Goal: Transaction & Acquisition: Book appointment/travel/reservation

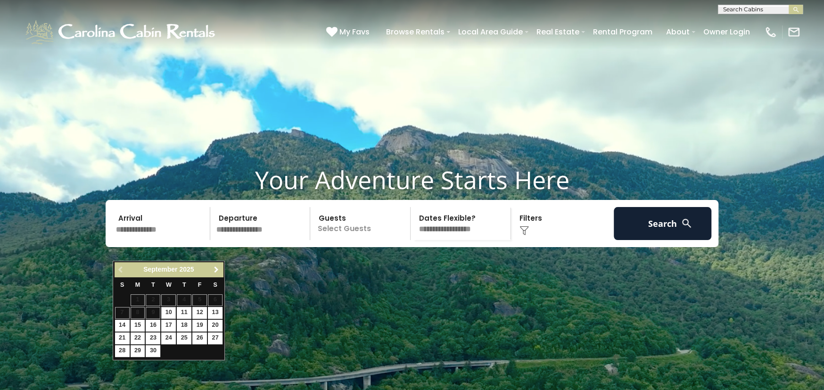
click at [219, 269] on span "Next" at bounding box center [216, 270] width 8 height 8
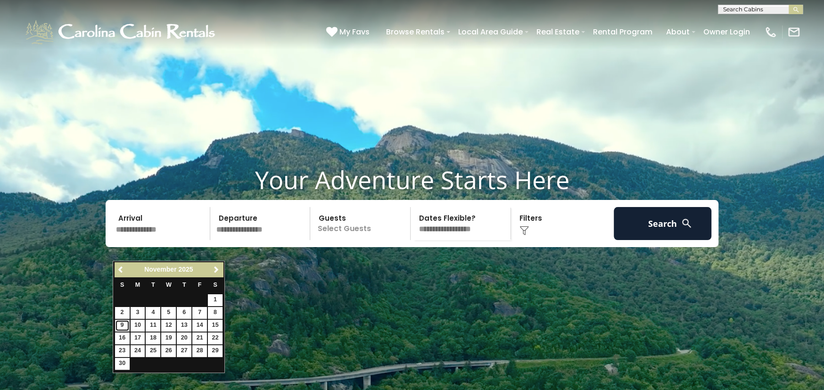
click at [123, 324] on link "9" at bounding box center [122, 326] width 15 height 12
type input "*******"
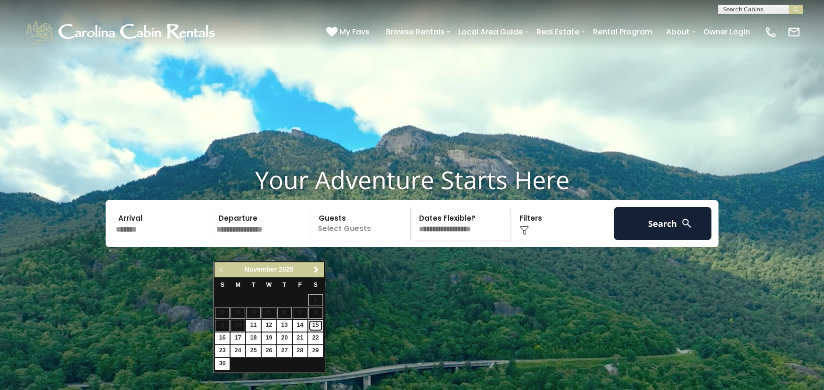
click at [315, 325] on link "15" at bounding box center [315, 326] width 15 height 12
type input "********"
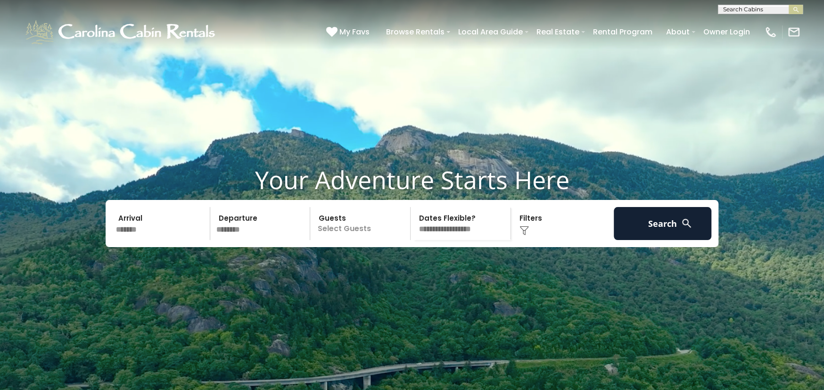
click at [335, 240] on p "Select Guests" at bounding box center [361, 223] width 97 height 33
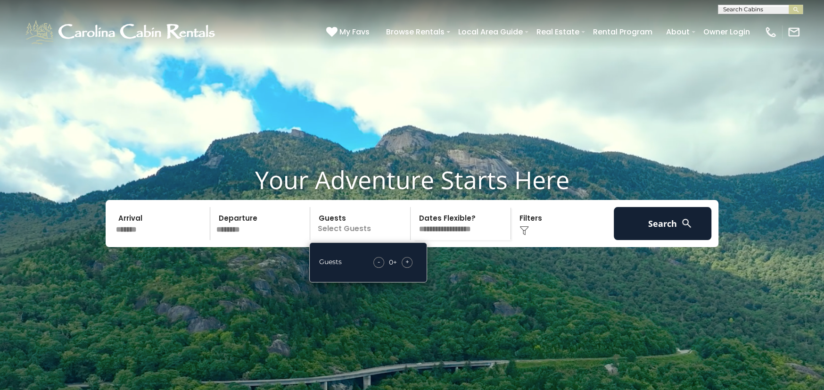
click at [407, 266] on span "+" at bounding box center [408, 261] width 4 height 9
click at [444, 240] on select "**********" at bounding box center [462, 223] width 97 height 33
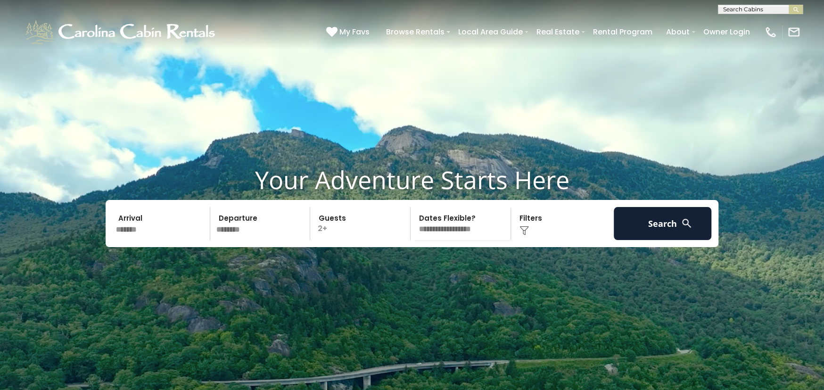
click at [548, 240] on div "Click to Choose" at bounding box center [563, 223] width 98 height 33
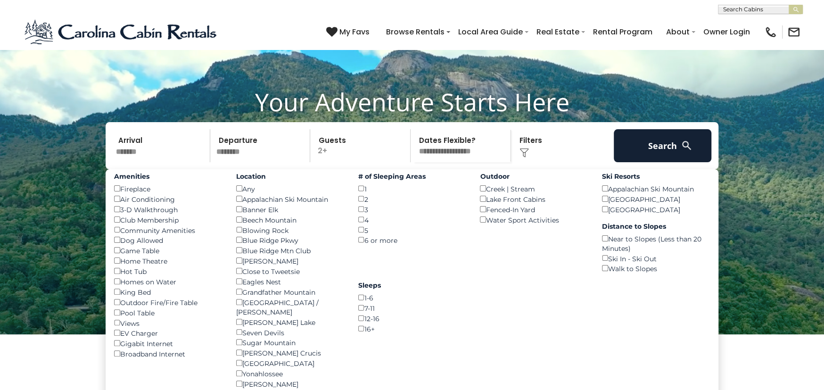
scroll to position [94, 0]
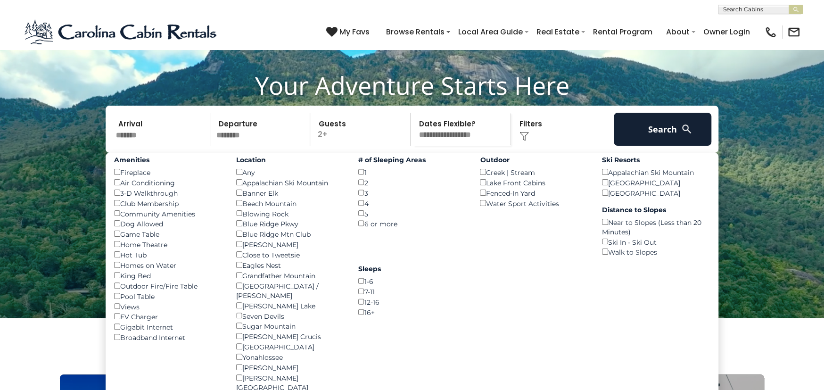
click at [361, 198] on div "3 ()" at bounding box center [412, 193] width 108 height 10
click at [675, 146] on button "Search" at bounding box center [663, 129] width 98 height 33
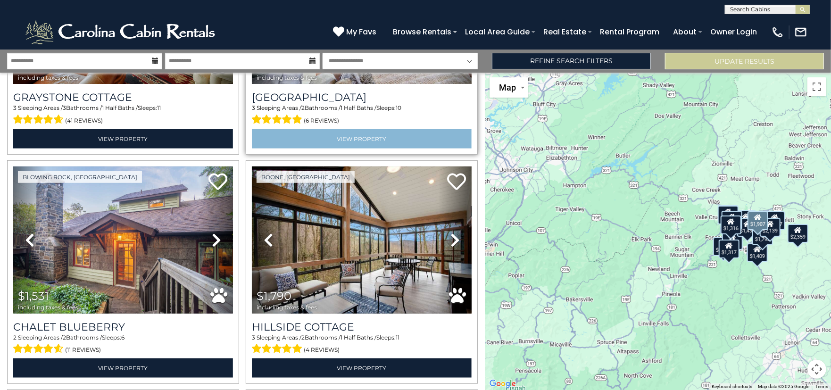
scroll to position [424, 0]
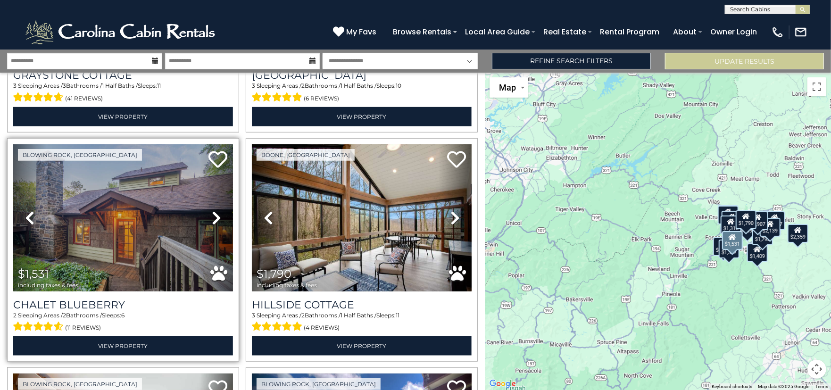
click at [214, 215] on icon at bounding box center [216, 217] width 9 height 15
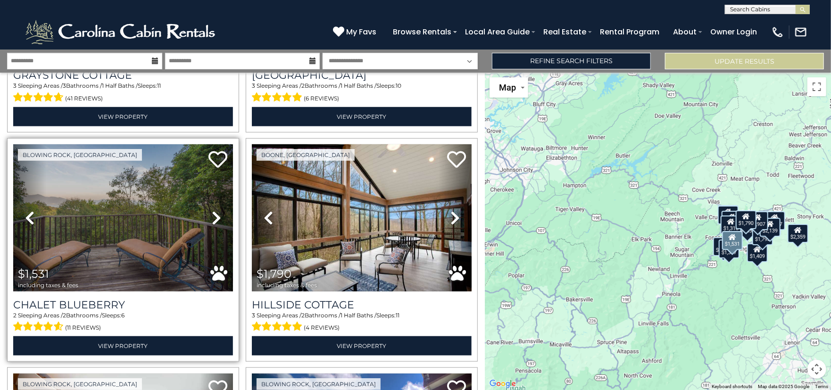
click at [214, 215] on icon at bounding box center [216, 217] width 9 height 15
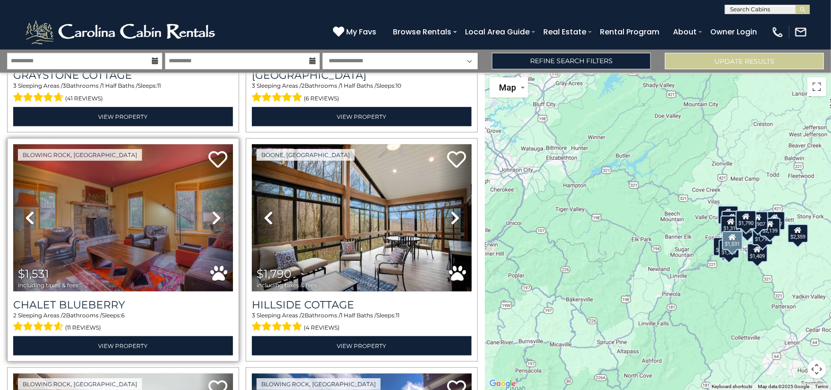
click at [214, 215] on icon at bounding box center [216, 217] width 9 height 15
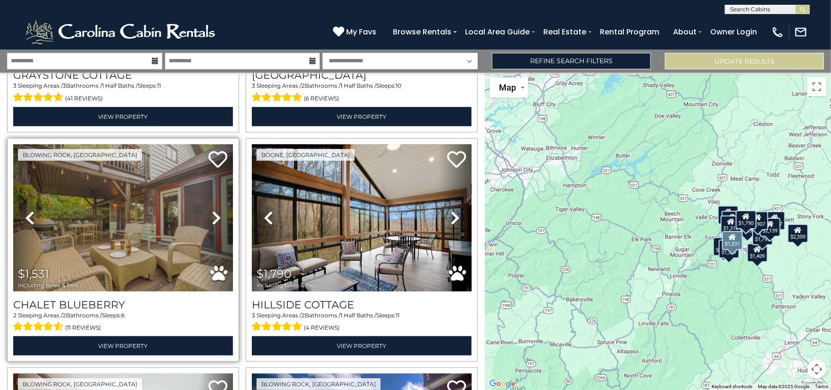
click at [214, 215] on icon at bounding box center [216, 217] width 9 height 15
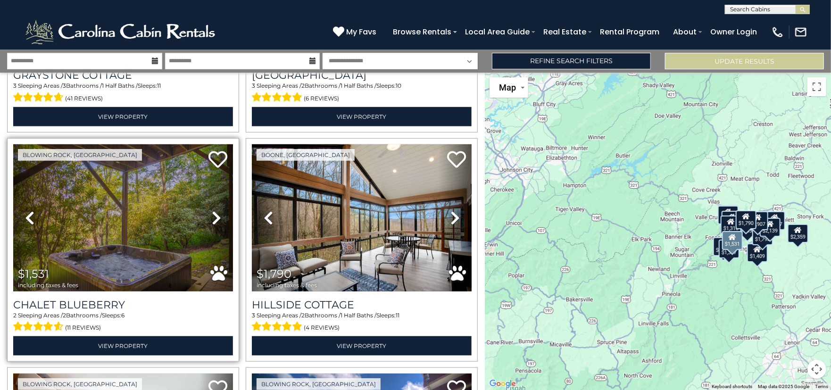
click at [214, 215] on icon at bounding box center [216, 217] width 9 height 15
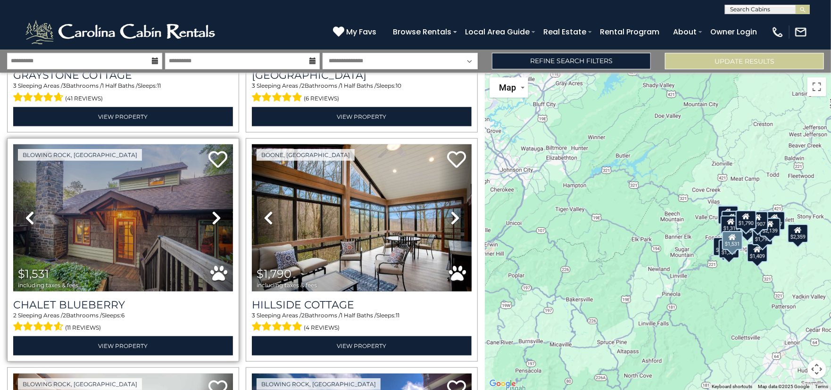
click at [214, 215] on icon at bounding box center [216, 217] width 9 height 15
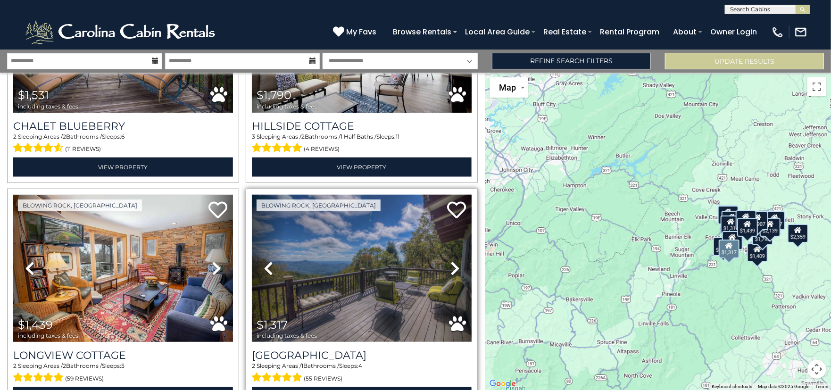
scroll to position [613, 0]
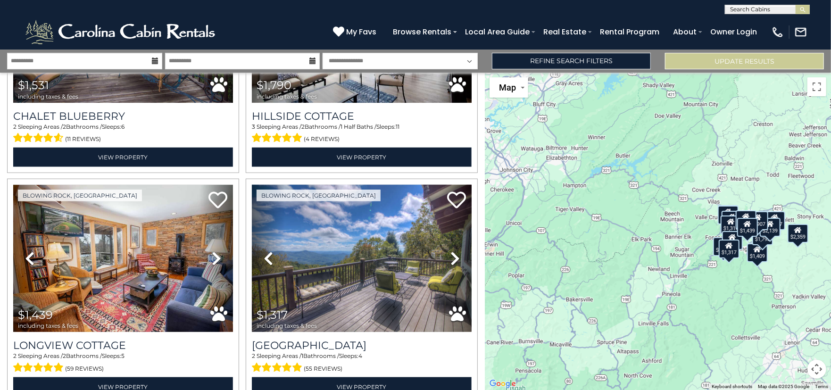
click at [817, 370] on button "Map camera controls" at bounding box center [816, 369] width 19 height 19
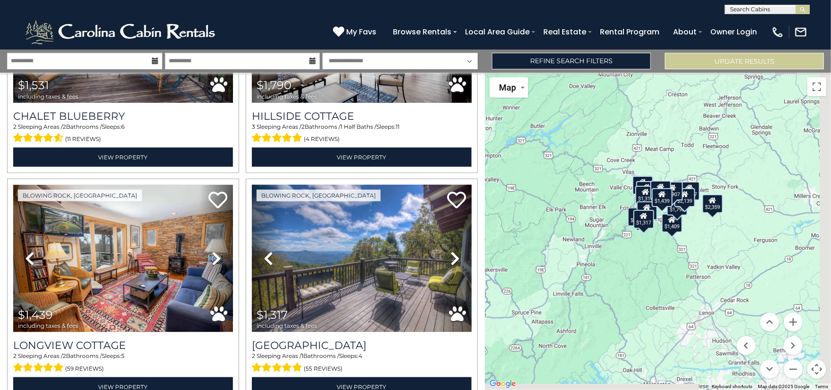
drag, startPoint x: 747, startPoint y: 282, endPoint x: 661, endPoint y: 253, distance: 91.3
click at [661, 253] on div "$1,806 $2,139 $3,496 $1,907 $1,531 $1,790 $1,439 $1,317 $1,557 $1,301 $2,149 $1…" at bounding box center [658, 231] width 346 height 317
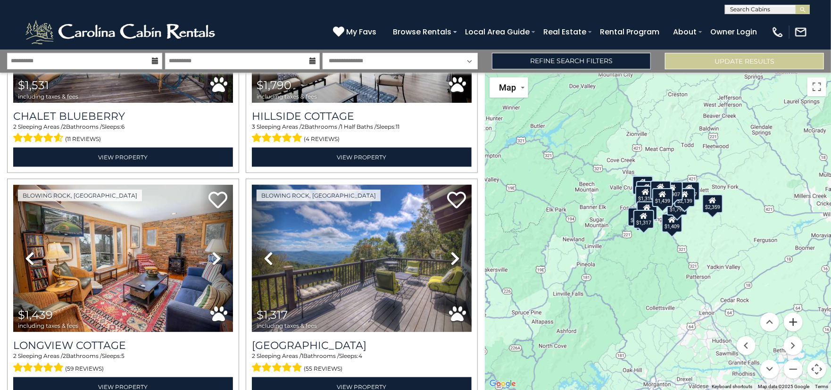
click at [791, 321] on button "Zoom in" at bounding box center [793, 322] width 19 height 19
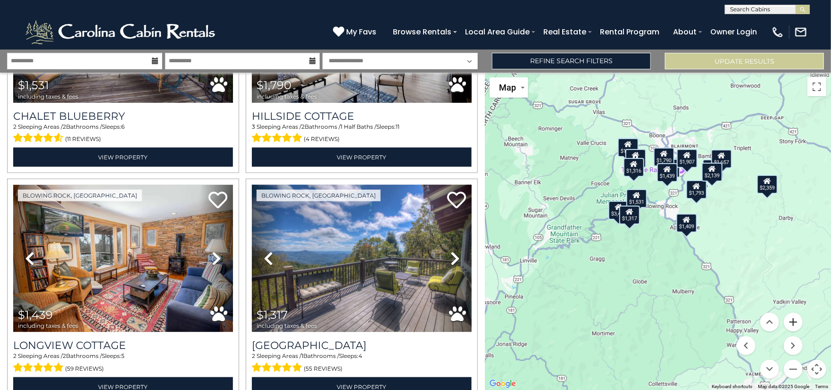
click at [791, 321] on button "Zoom in" at bounding box center [793, 322] width 19 height 19
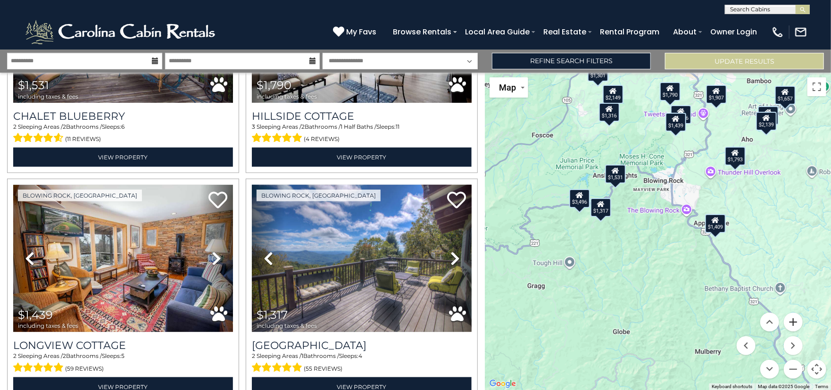
click at [791, 321] on button "Zoom in" at bounding box center [793, 322] width 19 height 19
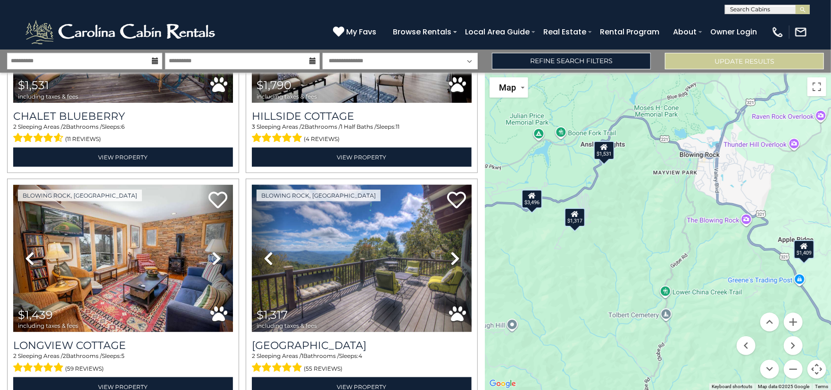
drag, startPoint x: 590, startPoint y: 210, endPoint x: 623, endPoint y: 237, distance: 42.2
click at [623, 237] on div "$1,806 $2,139 $3,496 $1,907 $1,531 $1,790 $1,439 $1,317 $1,557 $1,301 $2,149 $1…" at bounding box center [658, 231] width 346 height 317
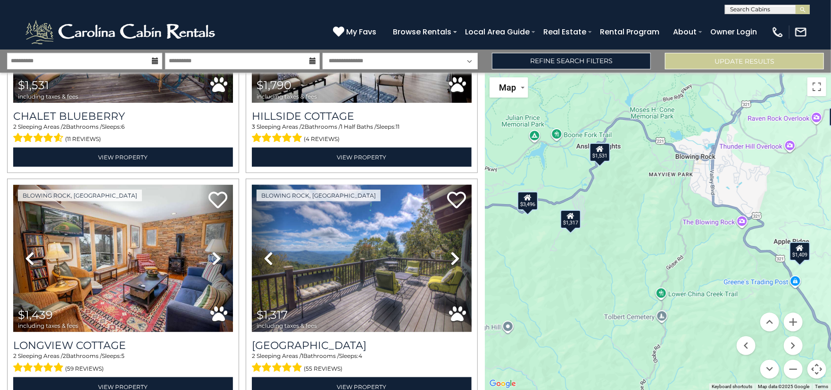
drag, startPoint x: 653, startPoint y: 234, endPoint x: 642, endPoint y: 237, distance: 11.3
click at [642, 237] on div "$1,806 $2,139 $3,496 $1,907 $1,531 $1,790 $1,439 $1,317 $1,557 $1,301 $2,149 $1…" at bounding box center [658, 231] width 346 height 317
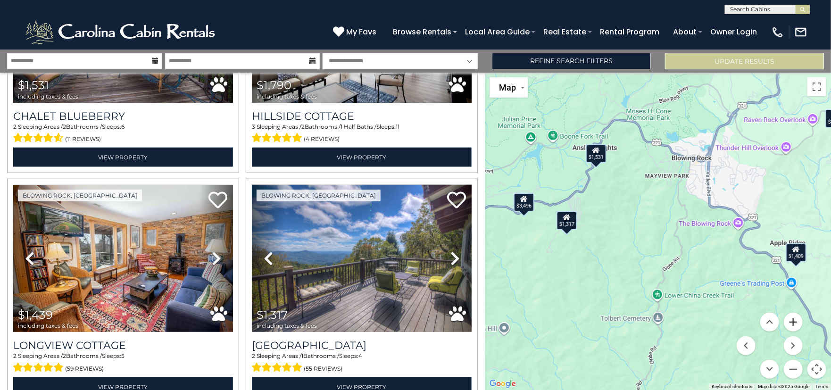
click at [789, 323] on button "Zoom in" at bounding box center [793, 322] width 19 height 19
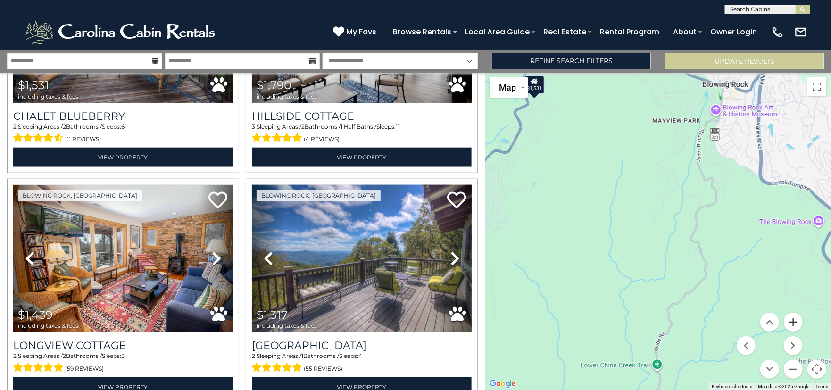
click at [789, 323] on button "Zoom in" at bounding box center [793, 322] width 19 height 19
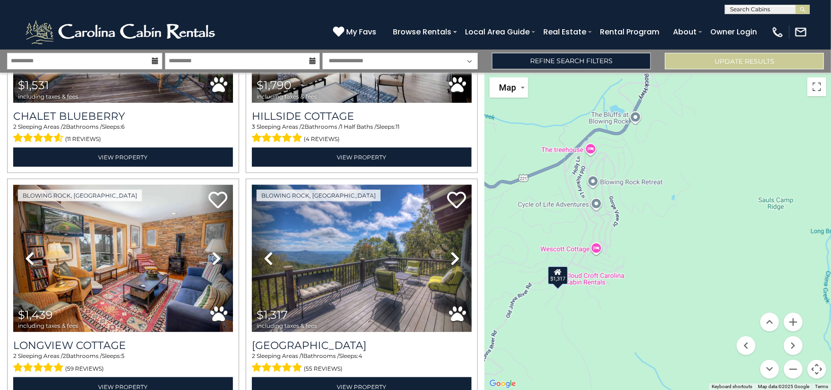
drag, startPoint x: 525, startPoint y: 206, endPoint x: 790, endPoint y: 266, distance: 271.8
click at [790, 266] on div "$1,806 $2,139 $3,496 $1,907 $1,531 $1,790 $1,439 $1,317 $1,557 $1,301 $2,149 $1…" at bounding box center [658, 231] width 346 height 317
click at [793, 366] on button "Zoom out" at bounding box center [793, 369] width 19 height 19
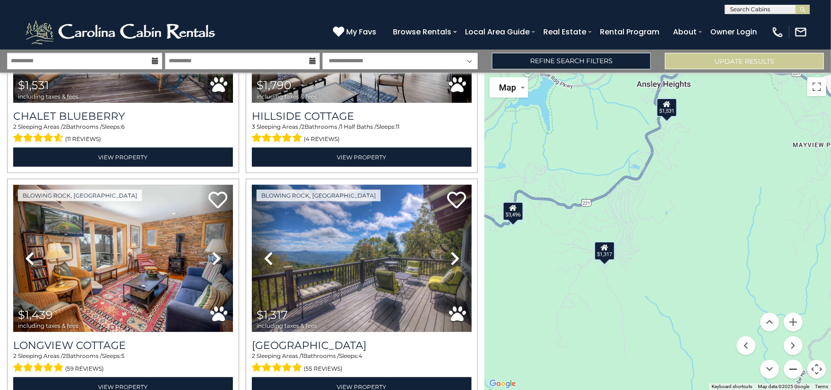
click at [793, 366] on button "Zoom out" at bounding box center [793, 369] width 19 height 19
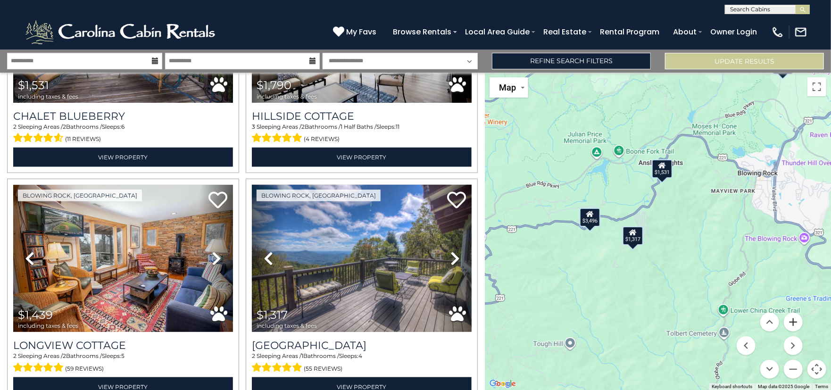
click at [795, 324] on button "Zoom in" at bounding box center [793, 322] width 19 height 19
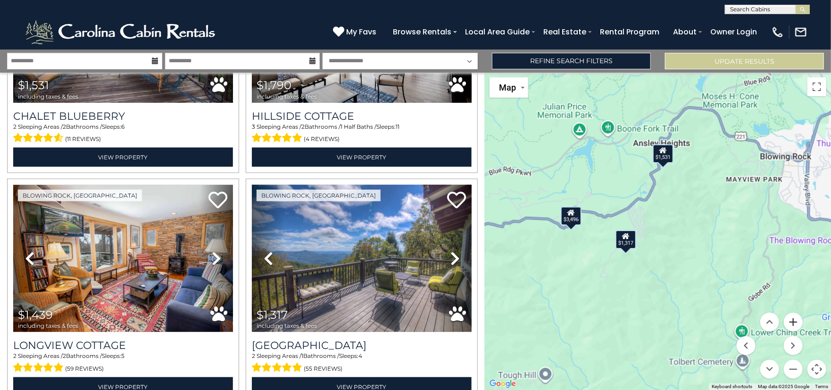
click at [795, 324] on button "Zoom in" at bounding box center [793, 322] width 19 height 19
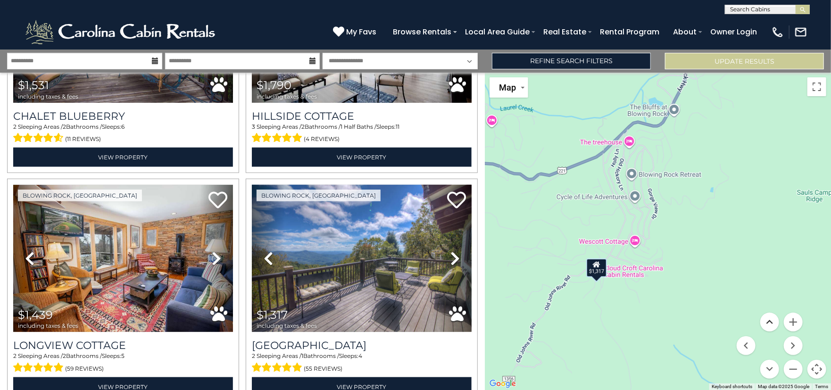
drag, startPoint x: 664, startPoint y: 278, endPoint x: 772, endPoint y: 318, distance: 115.6
click at [705, 271] on div "$1,806 $2,139 $3,496 $1,907 $1,531 $1,790 $1,439 $1,317 $1,557 $1,301 $2,149 $1…" at bounding box center [658, 231] width 346 height 317
click at [792, 318] on button "Zoom in" at bounding box center [793, 322] width 19 height 19
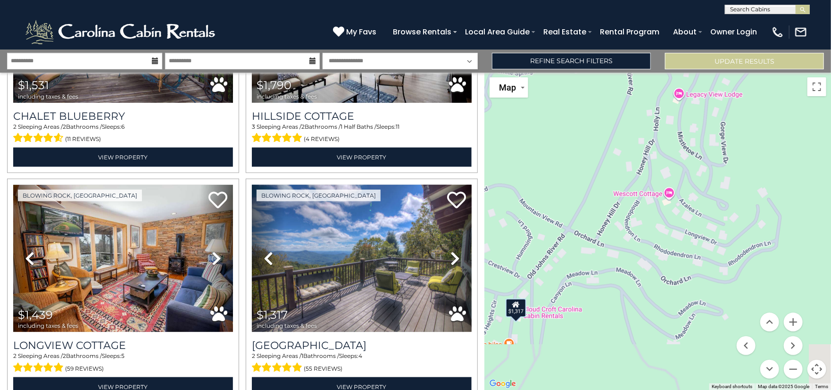
drag, startPoint x: 715, startPoint y: 291, endPoint x: 816, endPoint y: 190, distance: 142.4
click at [816, 190] on div "$1,806 $2,139 $3,496 $1,907 $1,531 $1,790 $1,439 $1,317 $1,557 $1,301 $2,149 $1…" at bounding box center [658, 231] width 346 height 317
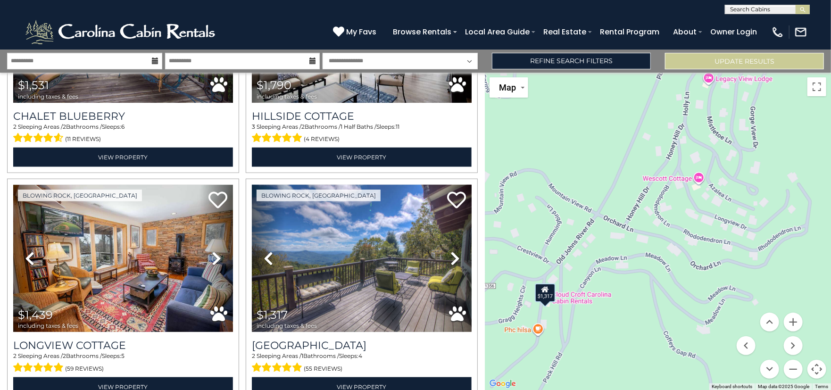
drag, startPoint x: 743, startPoint y: 231, endPoint x: 778, endPoint y: 219, distance: 36.4
click at [775, 219] on div "$1,806 $2,139 $3,496 $1,907 $1,531 $1,790 $1,439 $1,317 $1,557 $1,301 $2,149 $1…" at bounding box center [658, 231] width 346 height 317
click at [791, 366] on button "Zoom out" at bounding box center [793, 369] width 19 height 19
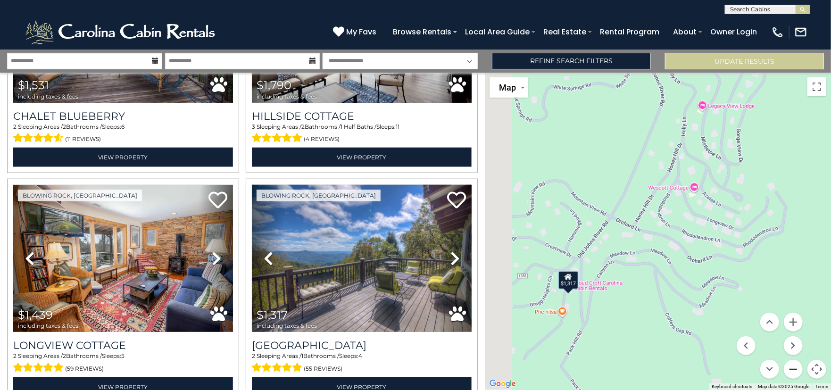
click at [791, 366] on button "Zoom out" at bounding box center [793, 369] width 19 height 19
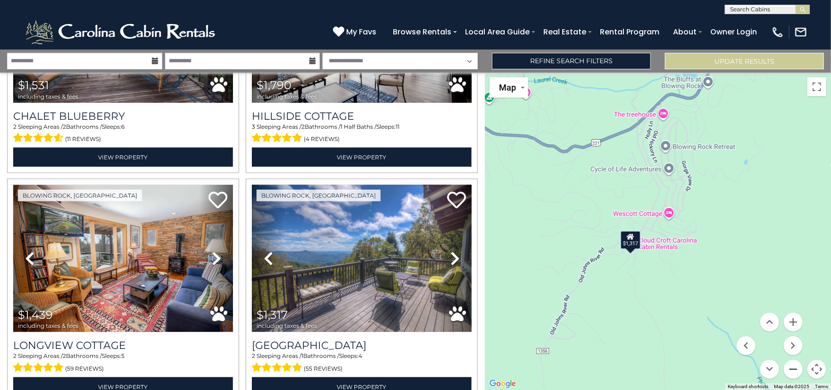
click at [791, 366] on button "Zoom out" at bounding box center [793, 369] width 19 height 19
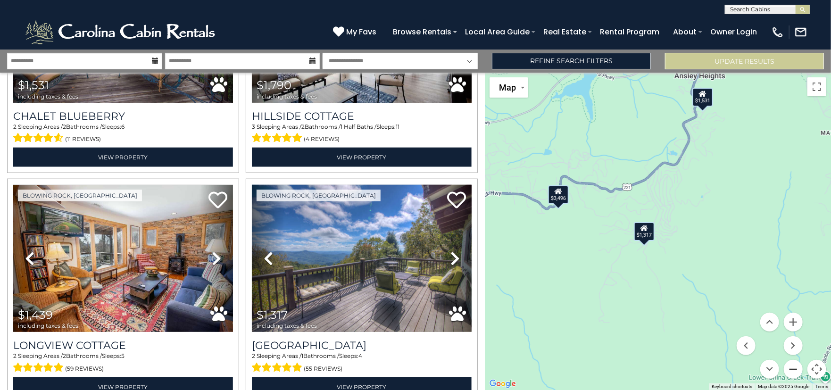
click at [799, 363] on button "Zoom out" at bounding box center [793, 369] width 19 height 19
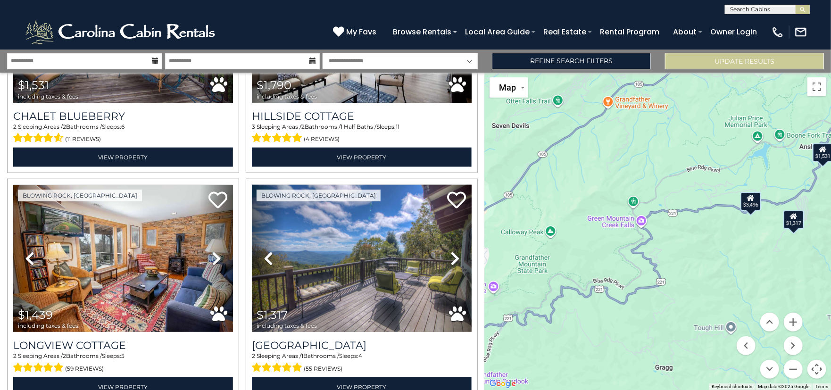
drag, startPoint x: 631, startPoint y: 259, endPoint x: 741, endPoint y: 241, distance: 112.3
click at [773, 251] on div "$1,806 $2,139 $3,496 $1,907 $1,531 $1,790 $1,439 $1,317 $1,557 $1,301 $2,149 $1…" at bounding box center [658, 231] width 346 height 317
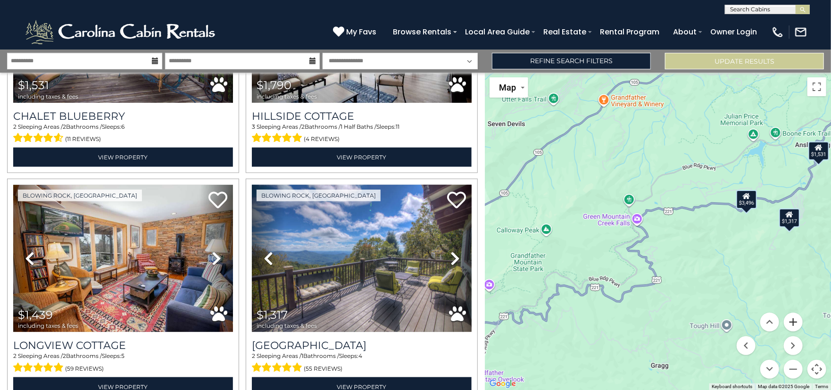
click at [796, 323] on button "Zoom in" at bounding box center [793, 322] width 19 height 19
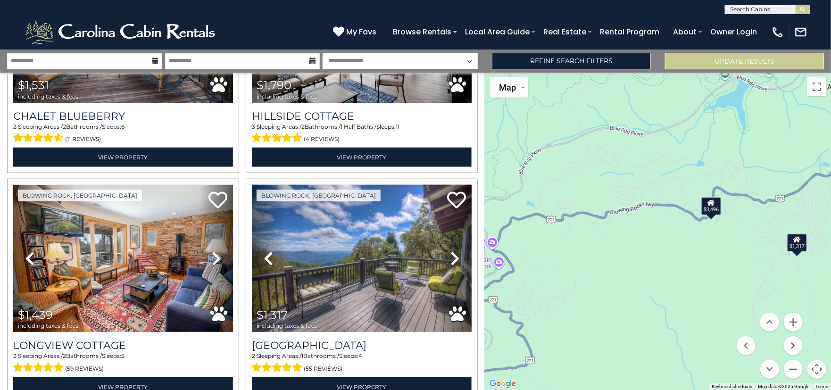
drag, startPoint x: 745, startPoint y: 223, endPoint x: 637, endPoint y: 246, distance: 110.5
click at [637, 246] on div "$1,806 $2,139 $3,496 $1,907 $1,531 $1,790 $1,439 $1,317 $1,557 $1,301 $2,149 $1…" at bounding box center [658, 231] width 346 height 317
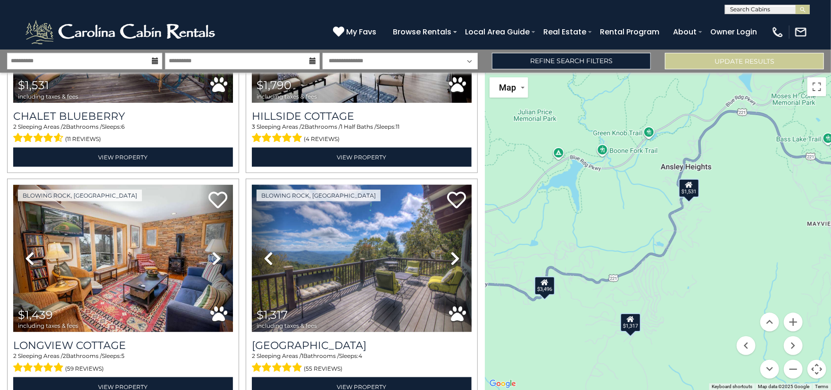
drag, startPoint x: 730, startPoint y: 245, endPoint x: 561, endPoint y: 324, distance: 186.7
click at [561, 324] on div "$1,806 $2,139 $3,496 $1,907 $1,531 $1,790 $1,439 $1,317 $1,557 $1,301 $2,149 $1…" at bounding box center [658, 231] width 346 height 317
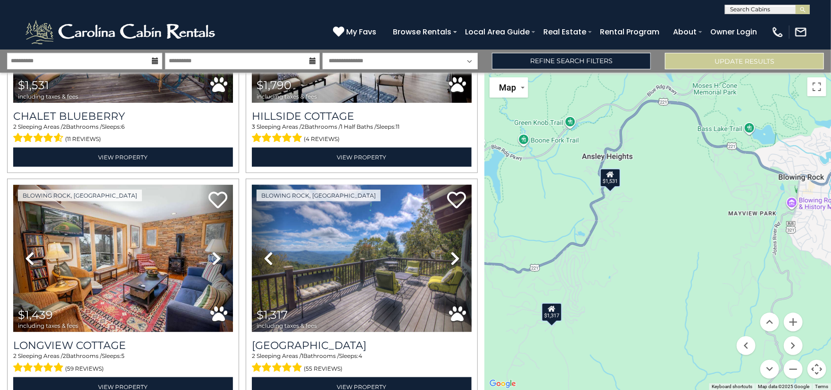
drag, startPoint x: 744, startPoint y: 215, endPoint x: 665, endPoint y: 205, distance: 79.4
click at [665, 205] on div "$1,806 $2,139 $3,496 $1,907 $1,531 $1,790 $1,439 $1,317 $1,557 $1,301 $2,149 $1…" at bounding box center [658, 231] width 346 height 317
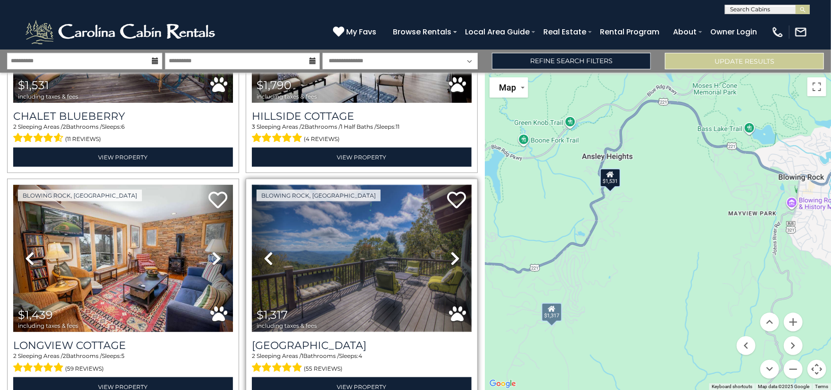
click at [393, 255] on img at bounding box center [362, 258] width 220 height 147
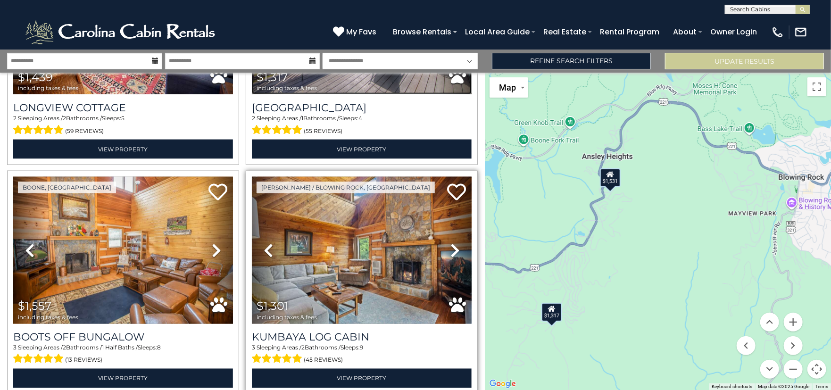
scroll to position [896, 0]
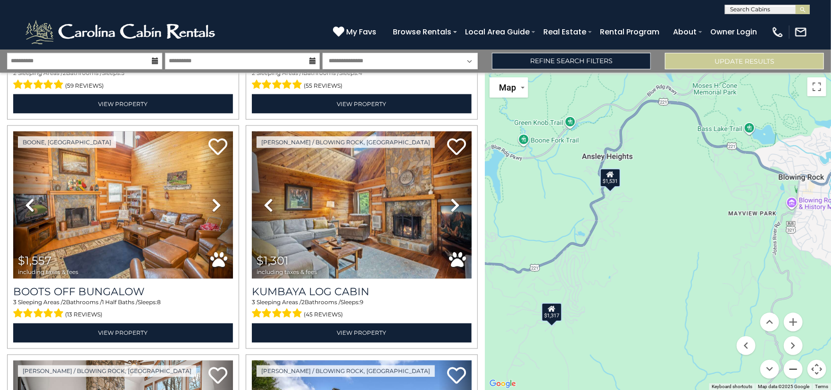
click at [796, 372] on button "Zoom out" at bounding box center [793, 369] width 19 height 19
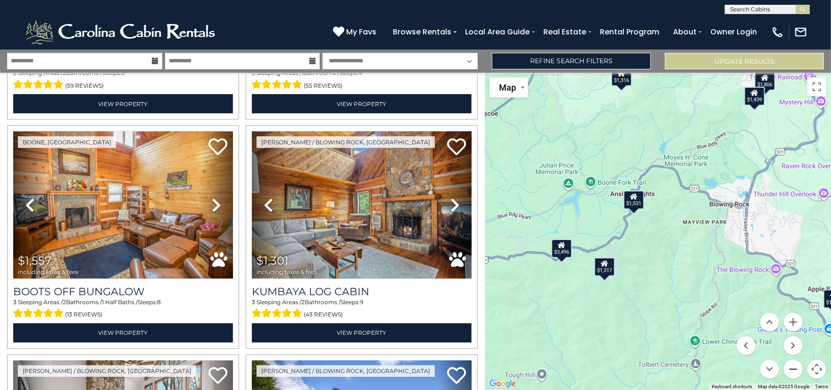
click at [796, 372] on button "Zoom out" at bounding box center [793, 369] width 19 height 19
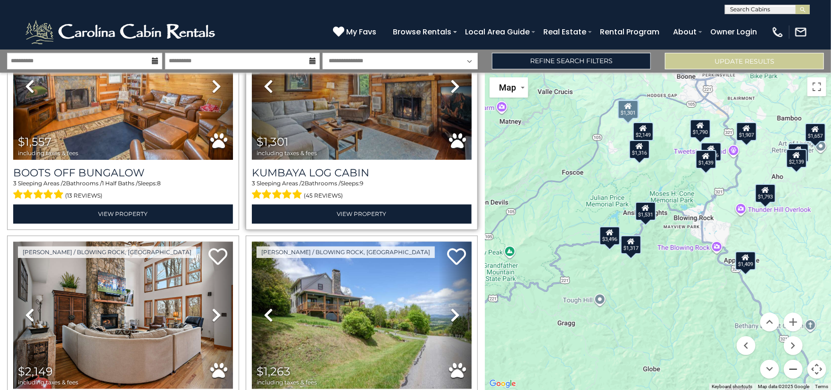
scroll to position [1038, 0]
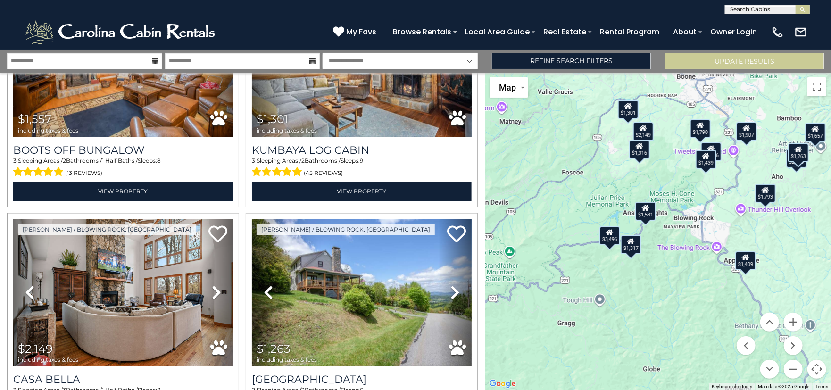
click at [747, 262] on div "$1,409" at bounding box center [745, 260] width 21 height 19
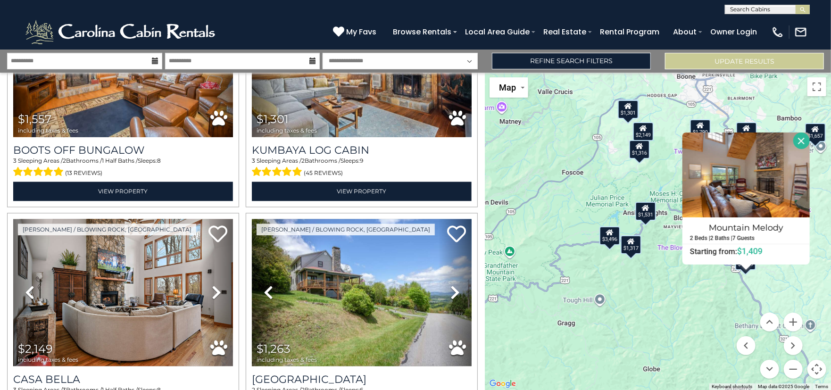
click at [804, 141] on button "Close" at bounding box center [801, 141] width 17 height 17
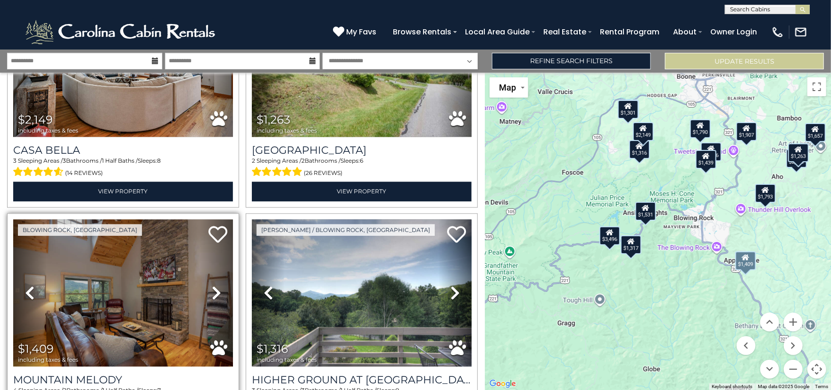
scroll to position [1320, 0]
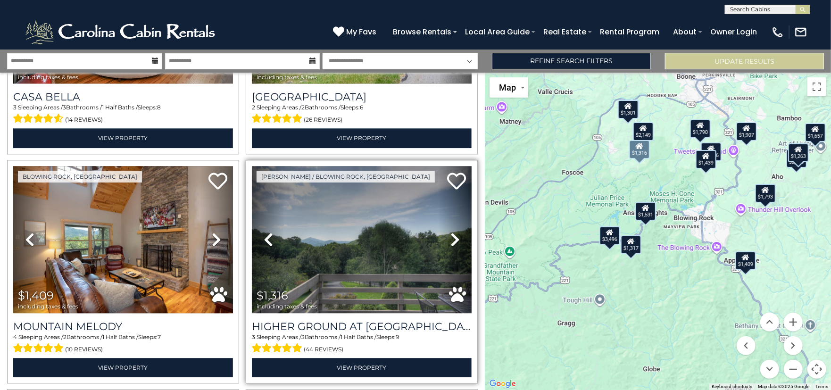
click at [456, 230] on link "Next" at bounding box center [455, 239] width 33 height 147
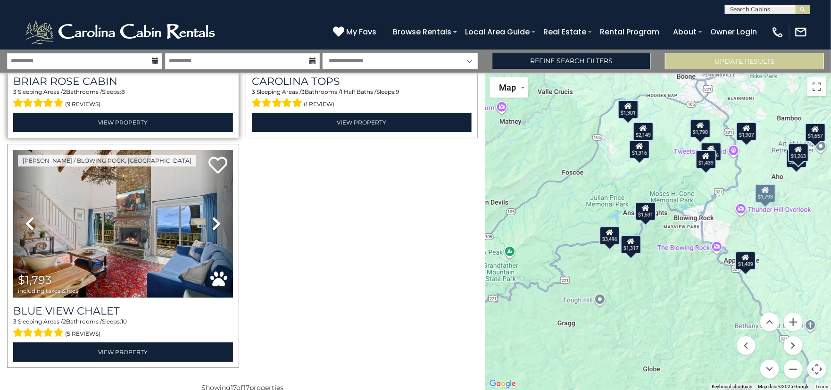
scroll to position [1795, 0]
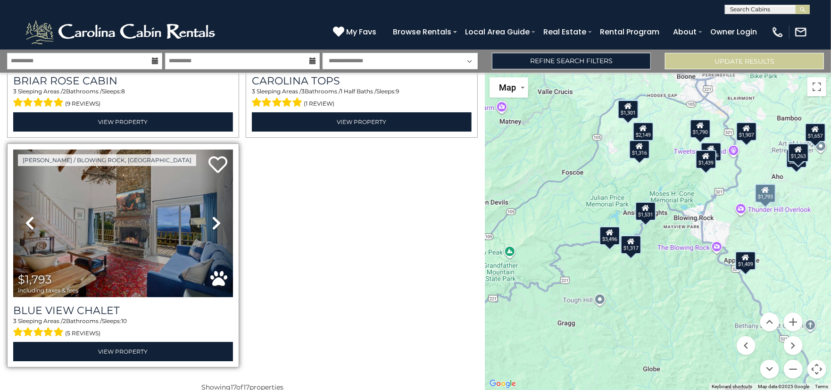
click at [212, 216] on icon at bounding box center [216, 223] width 9 height 15
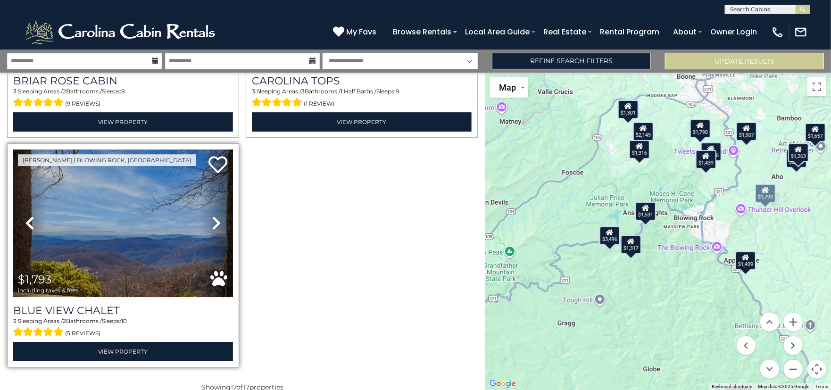
click at [212, 216] on icon at bounding box center [216, 223] width 9 height 15
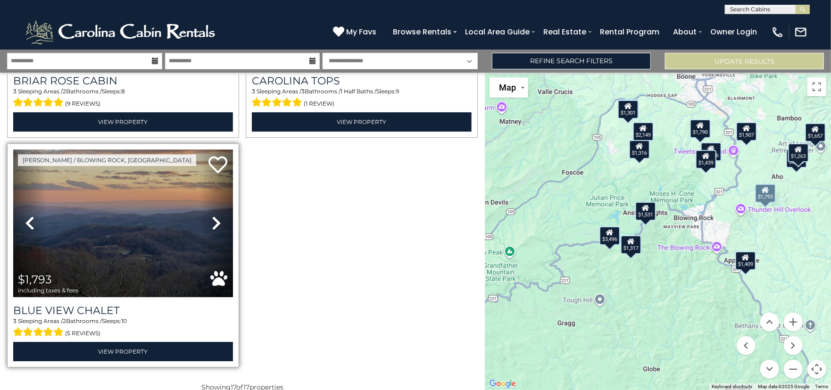
click at [212, 216] on icon at bounding box center [216, 223] width 9 height 15
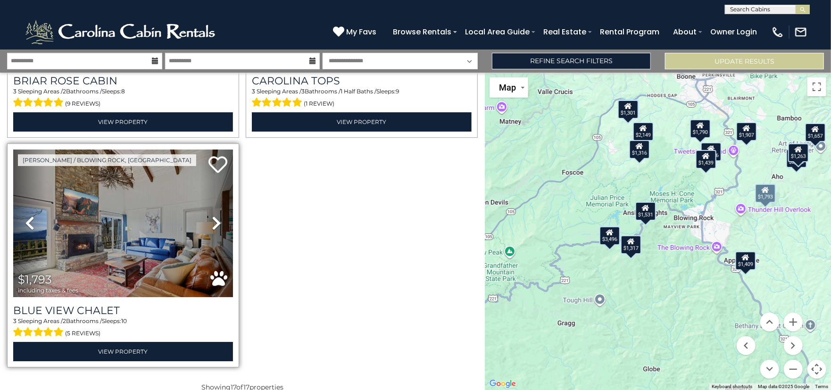
click at [212, 216] on icon at bounding box center [216, 223] width 9 height 15
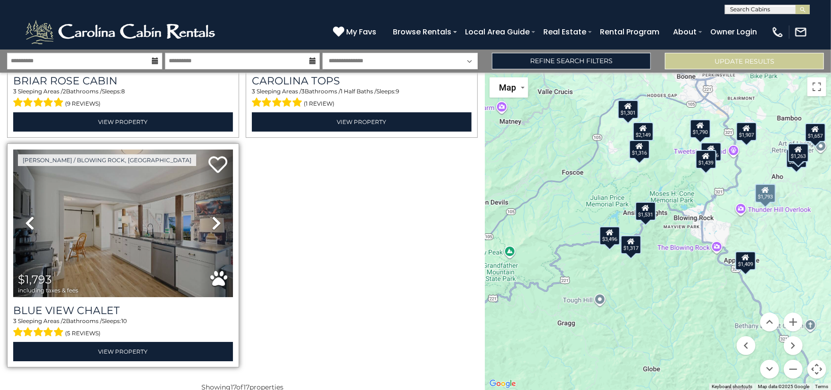
click at [212, 216] on icon at bounding box center [216, 223] width 9 height 15
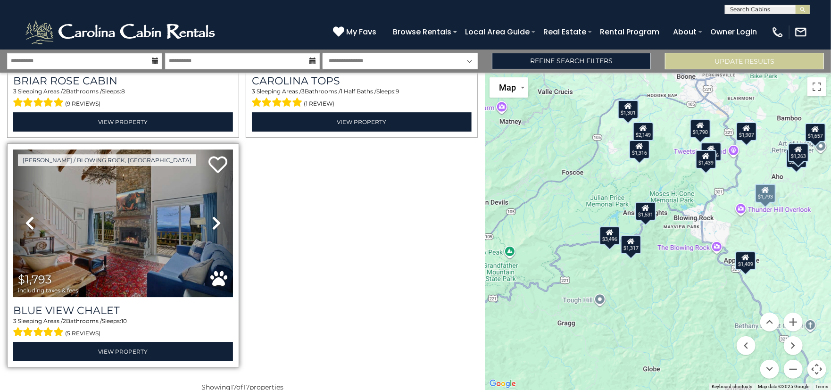
click at [212, 216] on icon at bounding box center [216, 223] width 9 height 15
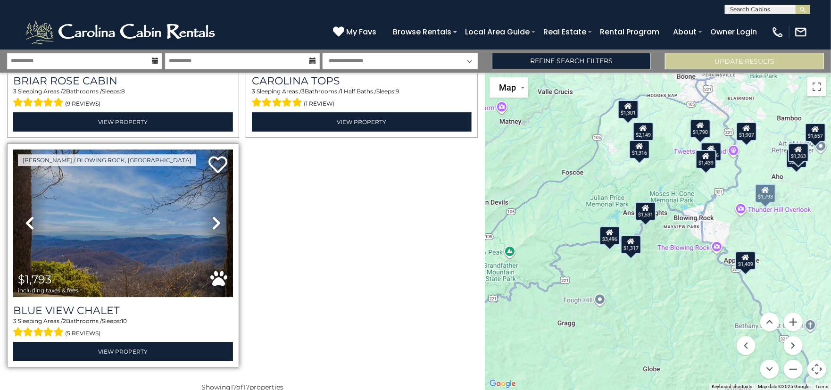
click at [212, 216] on icon at bounding box center [216, 223] width 9 height 15
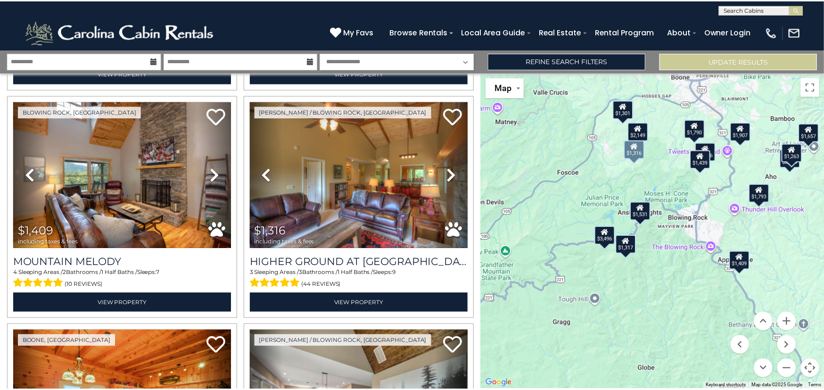
scroll to position [1371, 0]
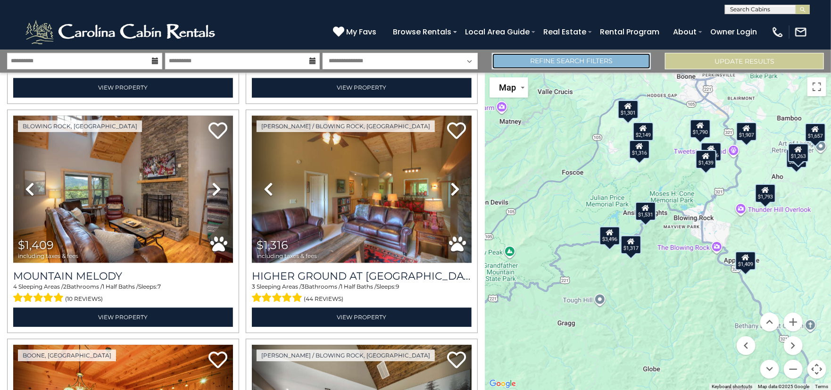
click at [595, 61] on link "Refine Search Filters" at bounding box center [571, 61] width 159 height 17
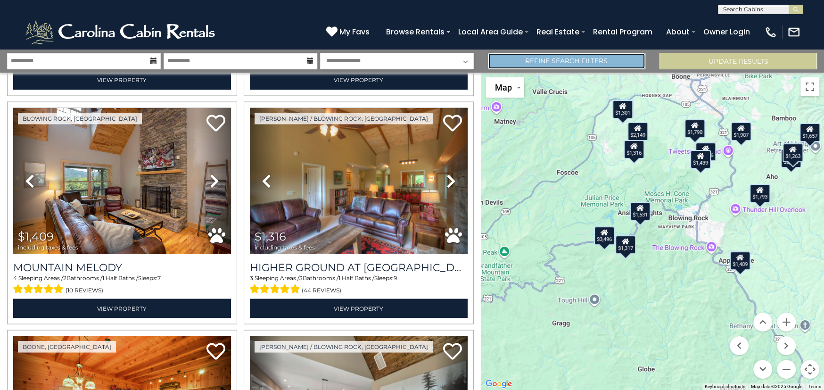
scroll to position [1363, 0]
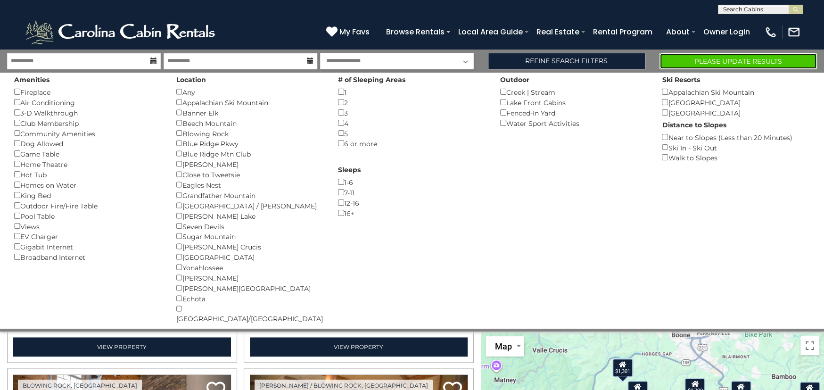
click at [712, 63] on button "Please Update Results" at bounding box center [739, 61] width 158 height 17
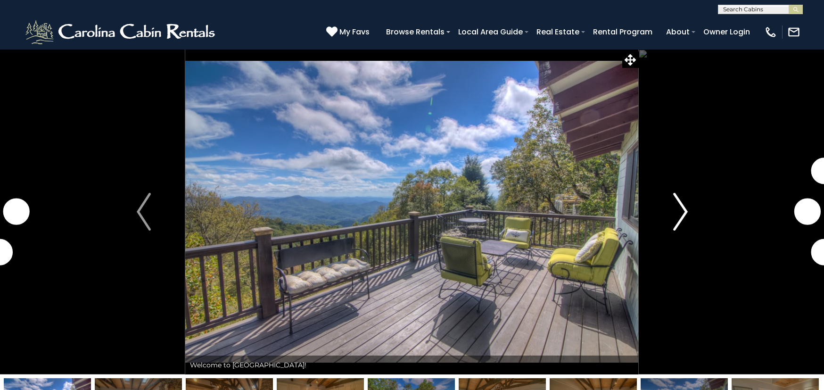
click at [682, 216] on img "Next" at bounding box center [680, 212] width 14 height 38
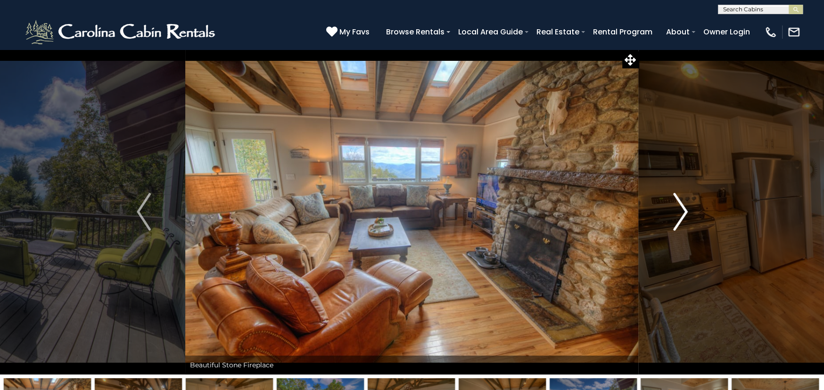
click at [682, 213] on img "Next" at bounding box center [680, 212] width 14 height 38
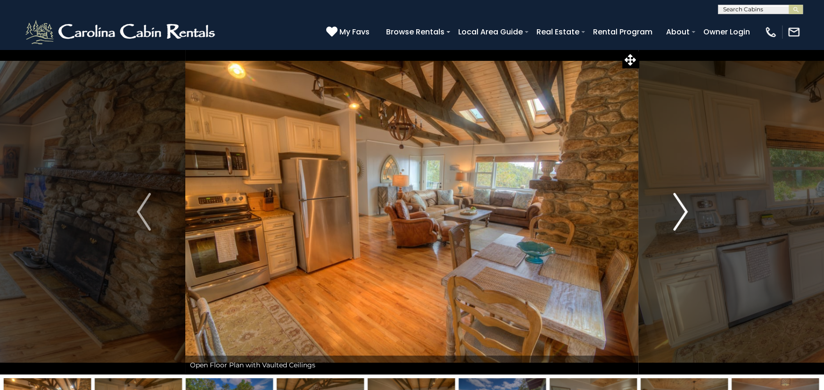
click at [682, 213] on img "Next" at bounding box center [680, 212] width 14 height 38
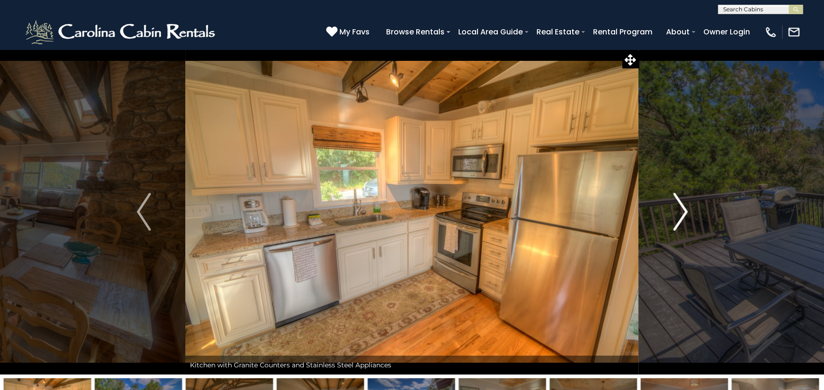
click at [682, 213] on img "Next" at bounding box center [680, 212] width 14 height 38
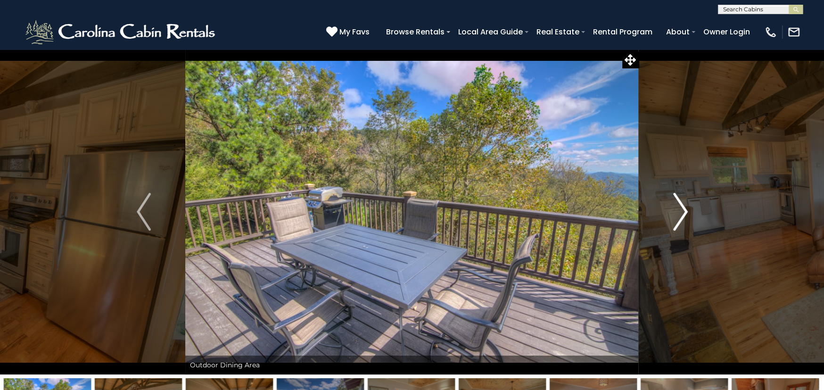
click at [682, 213] on img "Next" at bounding box center [680, 212] width 14 height 38
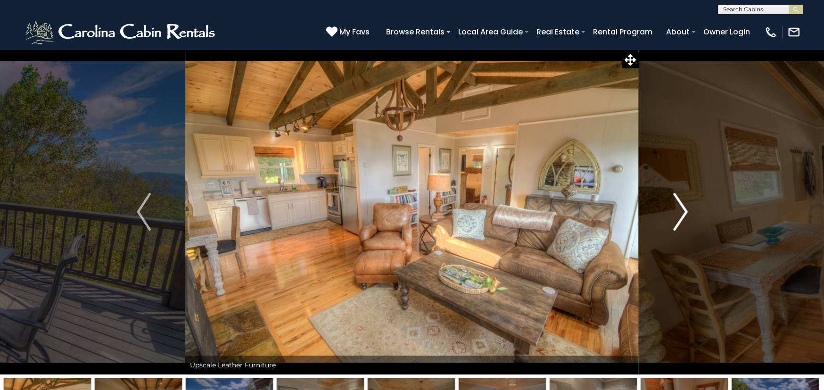
click at [682, 213] on img "Next" at bounding box center [680, 212] width 14 height 38
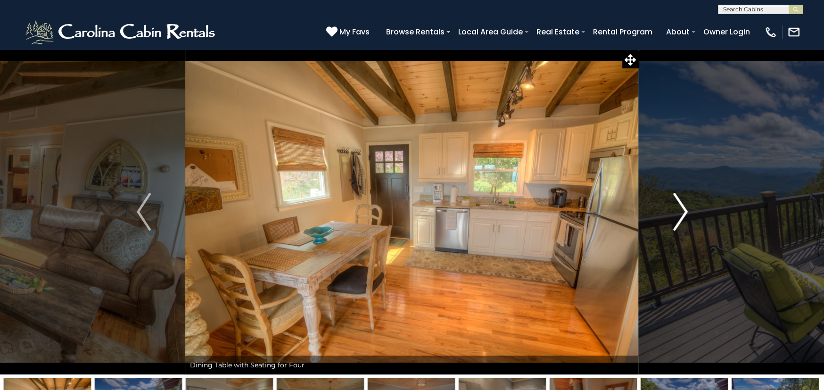
click at [682, 213] on img "Next" at bounding box center [680, 212] width 14 height 38
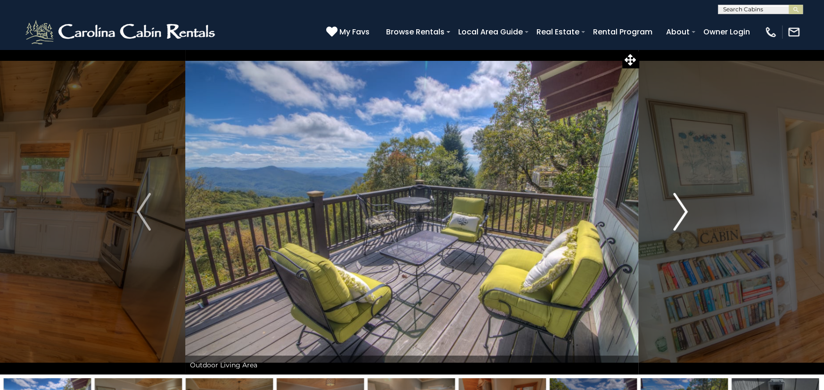
click at [682, 213] on img "Next" at bounding box center [680, 212] width 14 height 38
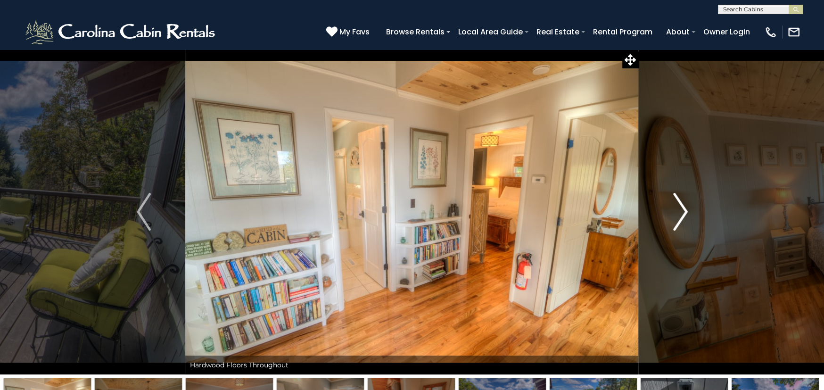
click at [682, 213] on img "Next" at bounding box center [680, 212] width 14 height 38
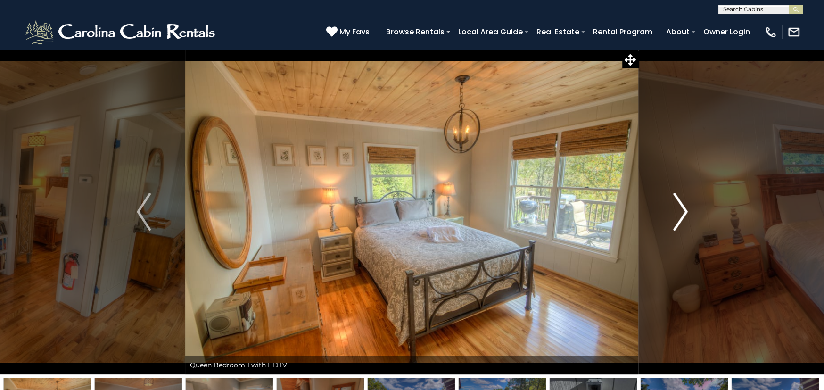
click at [682, 213] on img "Next" at bounding box center [680, 212] width 14 height 38
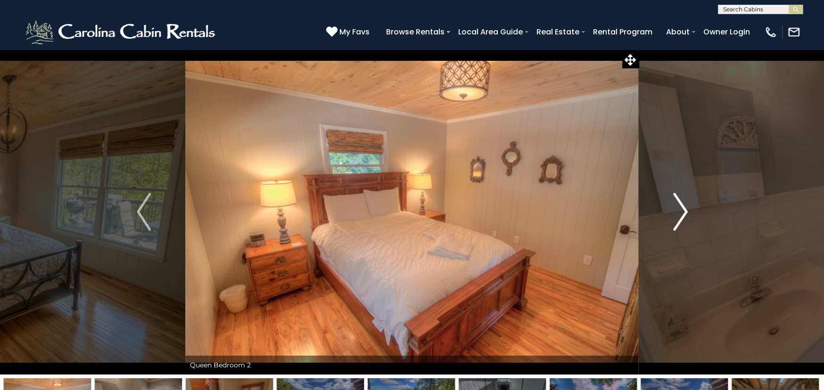
click at [682, 213] on img "Next" at bounding box center [680, 212] width 14 height 38
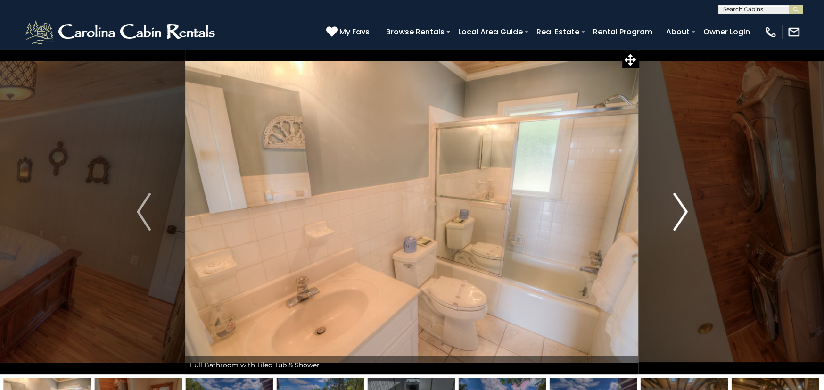
click at [682, 213] on img "Next" at bounding box center [680, 212] width 14 height 38
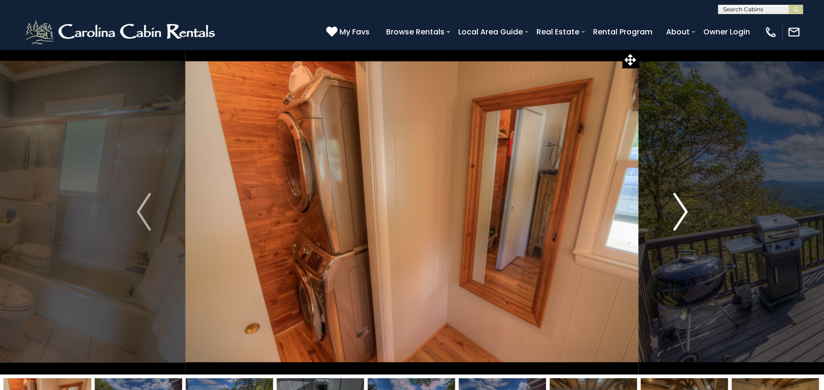
click at [682, 213] on img "Next" at bounding box center [680, 212] width 14 height 38
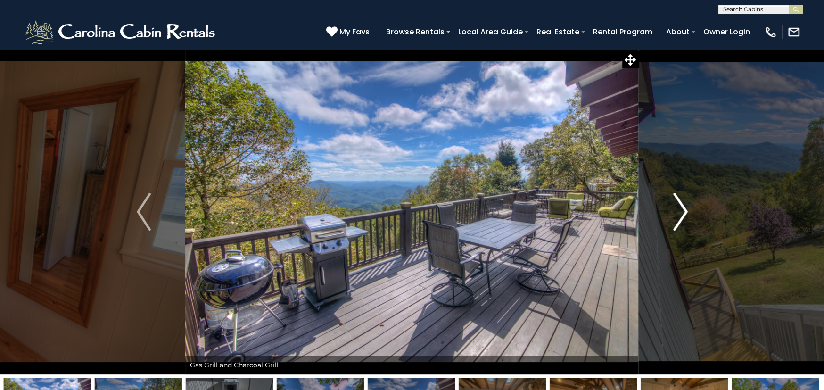
click at [676, 206] on img "Next" at bounding box center [680, 212] width 14 height 38
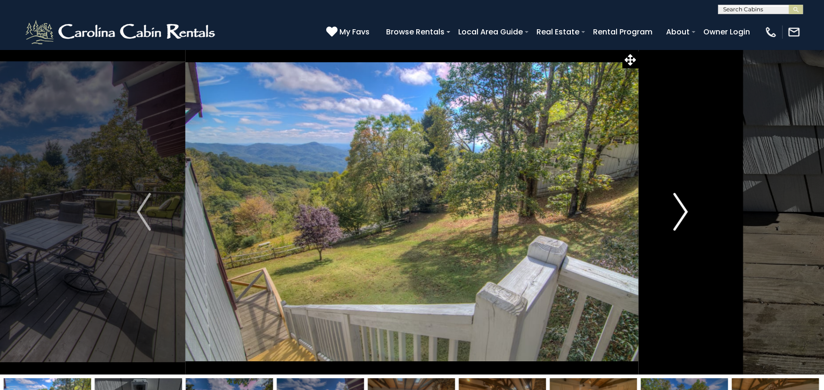
click at [676, 206] on img "Next" at bounding box center [680, 212] width 14 height 38
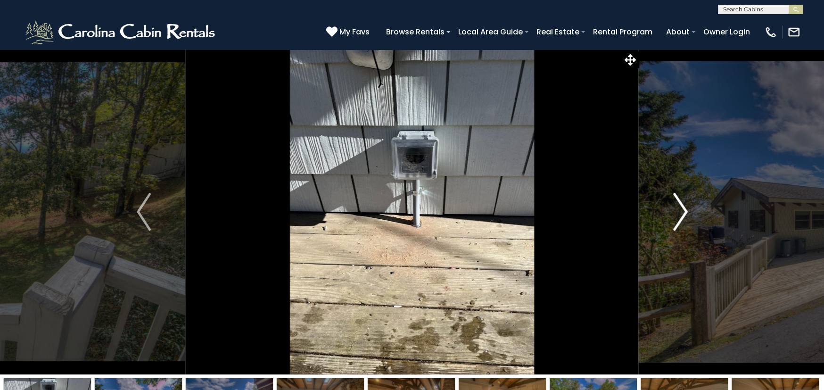
click at [676, 206] on img "Next" at bounding box center [680, 212] width 14 height 38
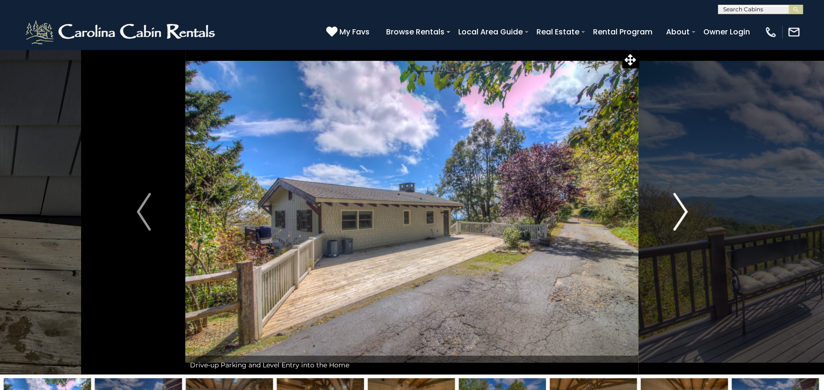
click at [676, 206] on img "Next" at bounding box center [680, 212] width 14 height 38
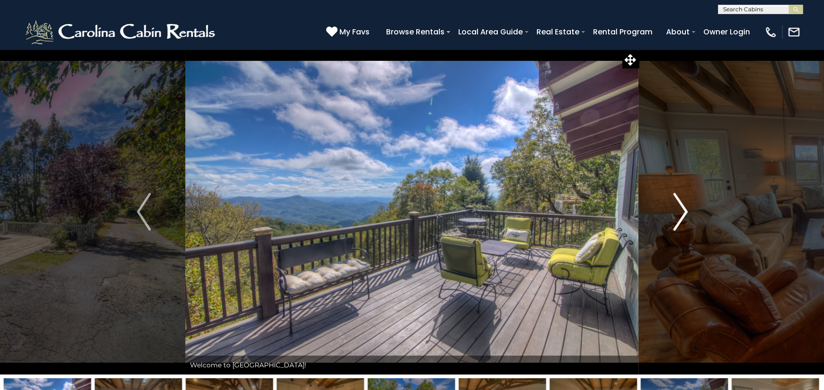
click at [676, 206] on img "Next" at bounding box center [680, 212] width 14 height 38
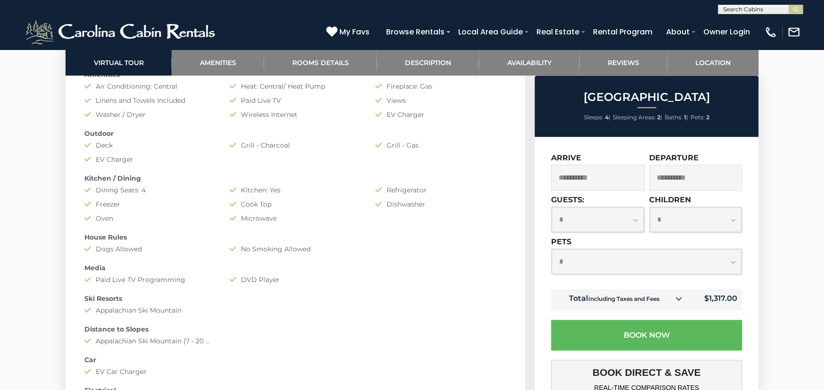
scroll to position [649, 0]
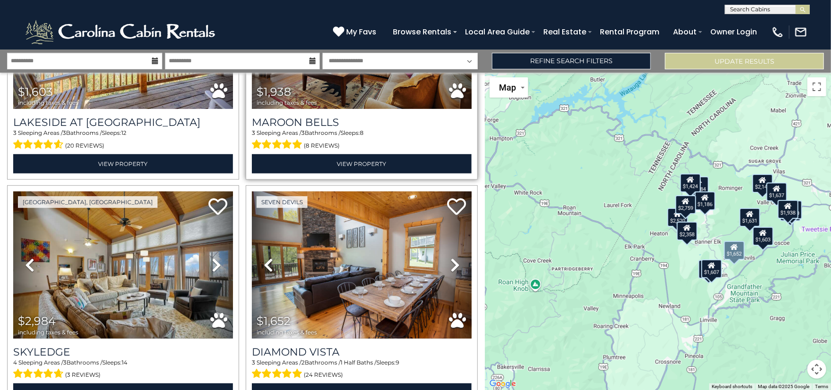
scroll to position [235, 0]
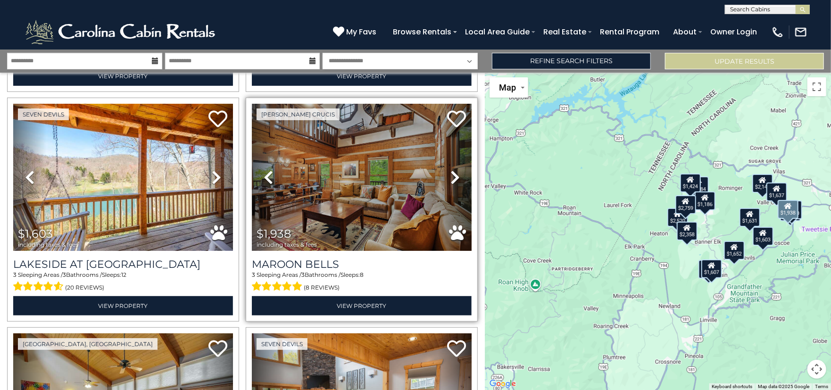
click at [451, 174] on icon at bounding box center [454, 177] width 9 height 15
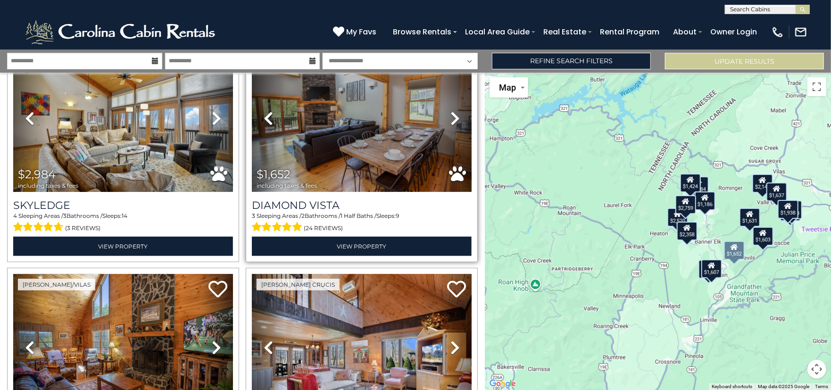
scroll to position [471, 0]
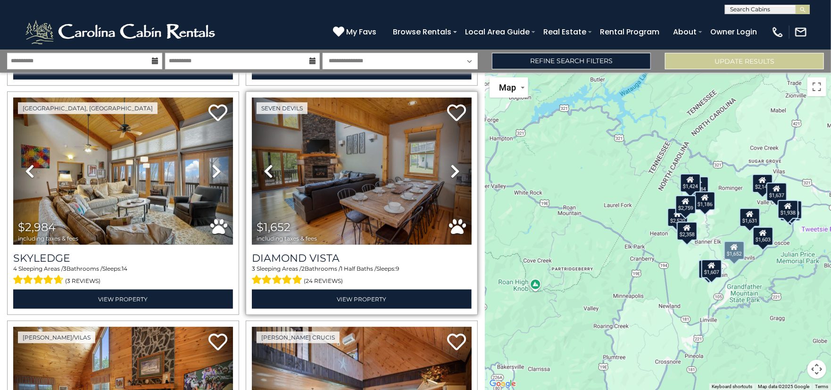
click at [452, 168] on icon at bounding box center [454, 171] width 9 height 15
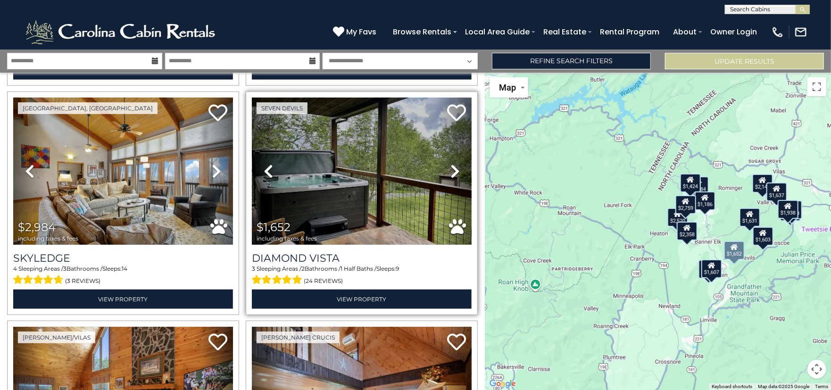
click at [452, 167] on icon at bounding box center [454, 171] width 9 height 15
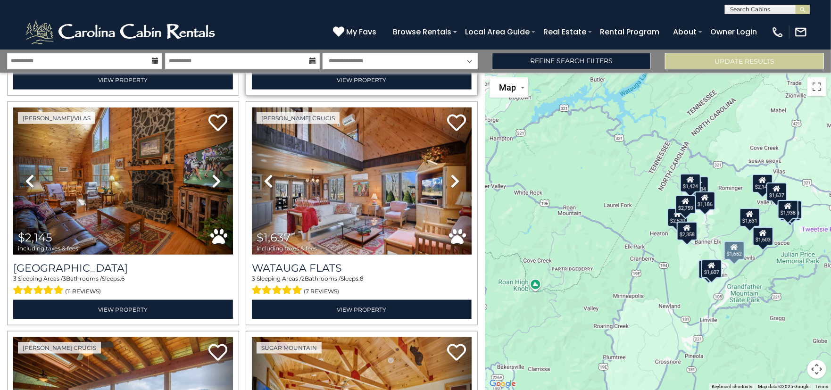
scroll to position [707, 0]
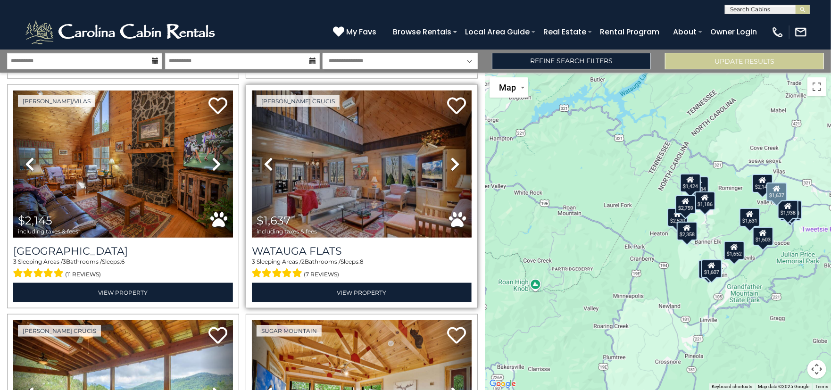
click at [450, 158] on icon at bounding box center [454, 164] width 9 height 15
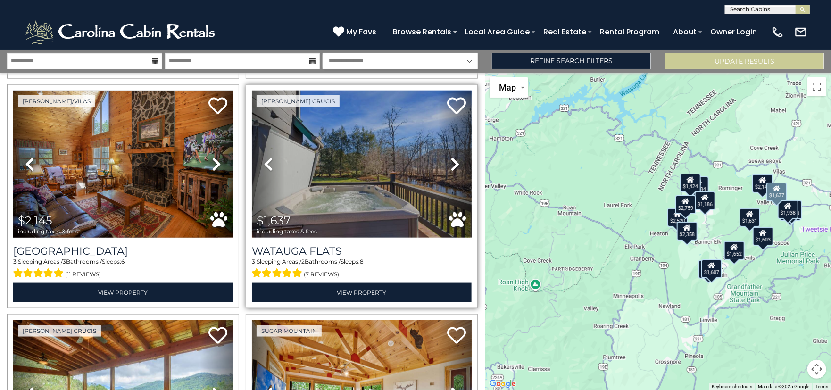
click at [450, 158] on icon at bounding box center [454, 164] width 9 height 15
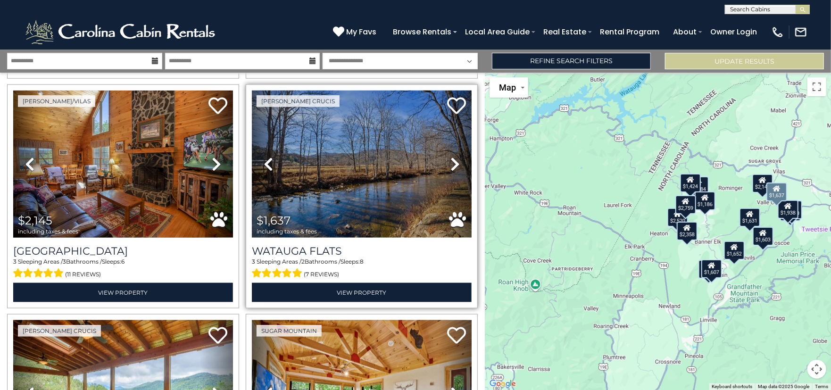
click at [450, 158] on icon at bounding box center [454, 164] width 9 height 15
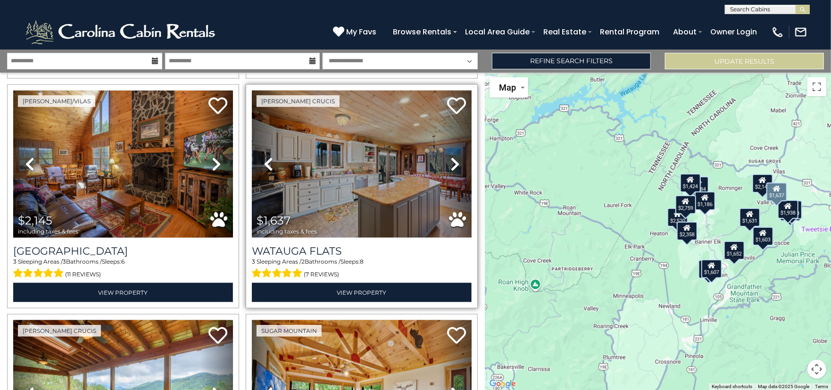
click at [450, 158] on icon at bounding box center [454, 164] width 9 height 15
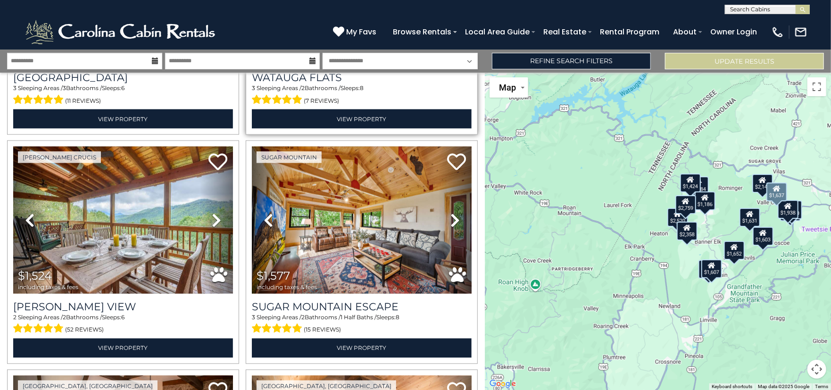
scroll to position [943, 0]
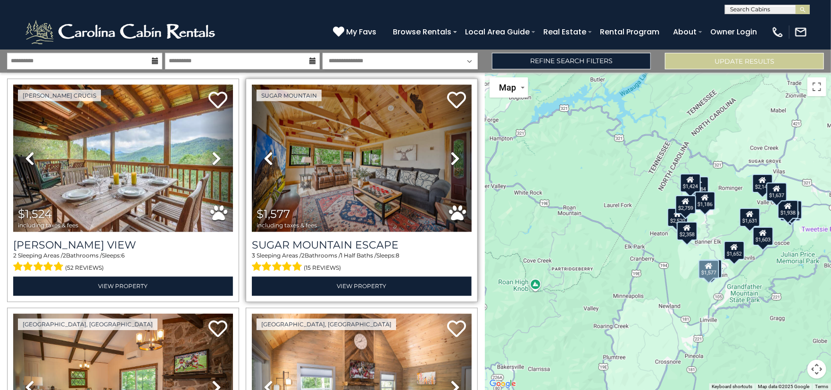
click at [450, 151] on icon at bounding box center [454, 158] width 9 height 15
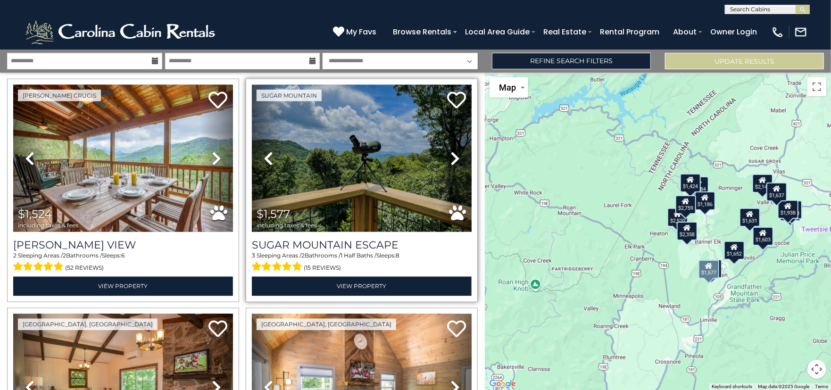
click at [450, 151] on icon at bounding box center [454, 158] width 9 height 15
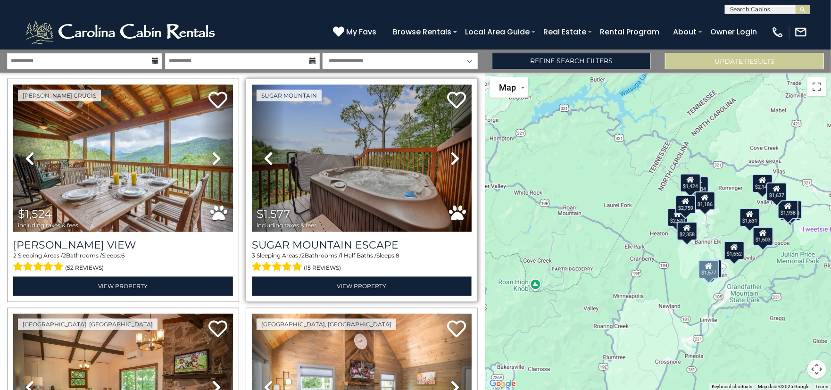
click at [450, 151] on icon at bounding box center [454, 158] width 9 height 15
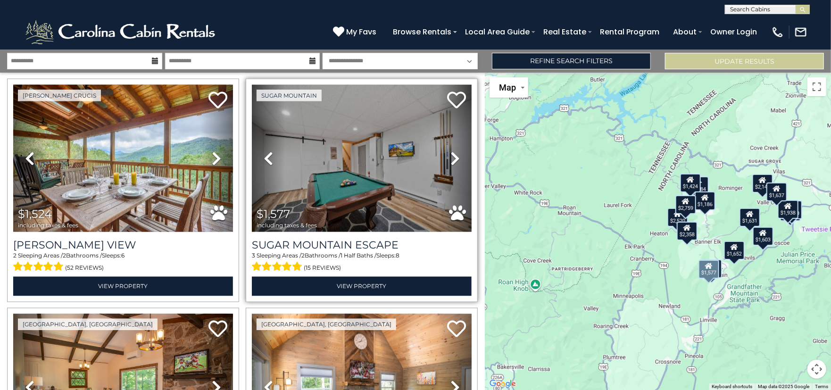
click at [450, 151] on icon at bounding box center [454, 158] width 9 height 15
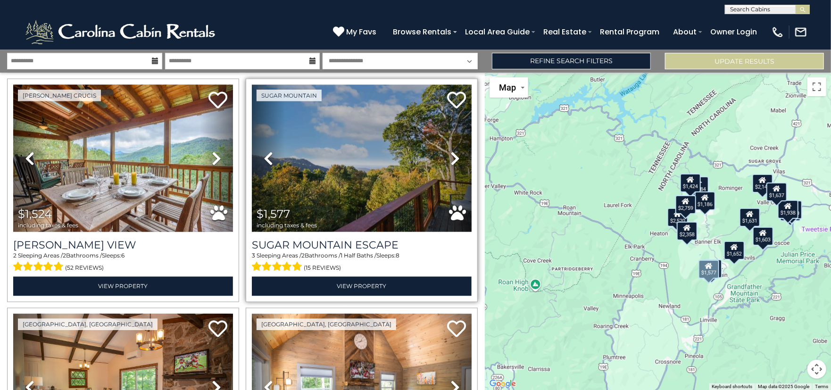
click at [450, 151] on icon at bounding box center [454, 158] width 9 height 15
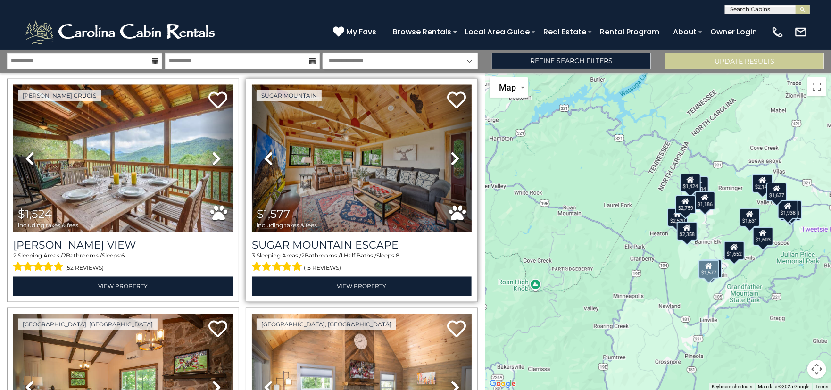
click at [450, 151] on icon at bounding box center [454, 158] width 9 height 15
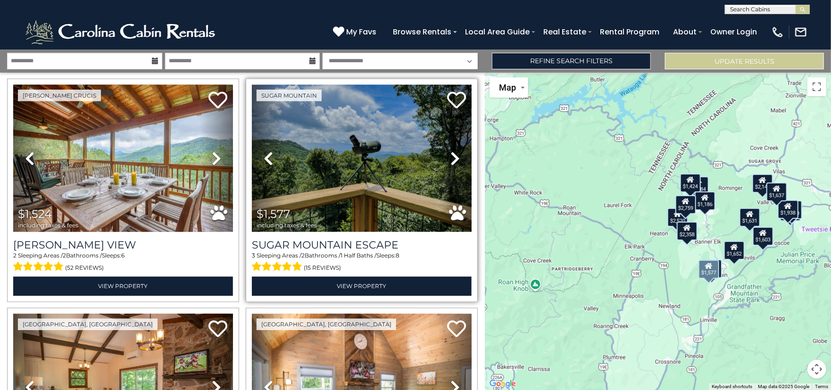
click at [450, 151] on icon at bounding box center [454, 158] width 9 height 15
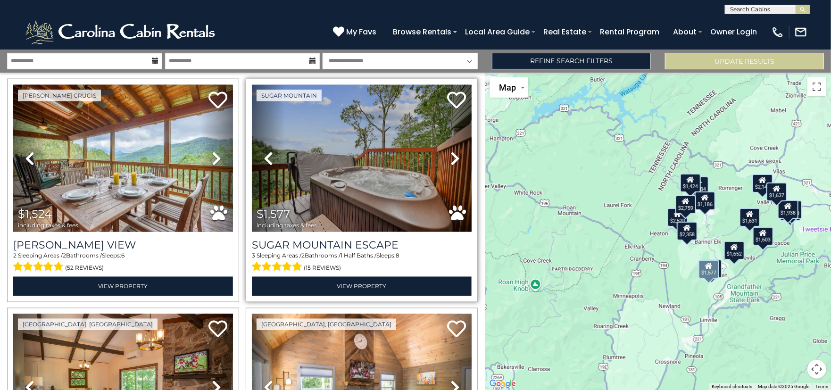
click at [450, 151] on icon at bounding box center [454, 158] width 9 height 15
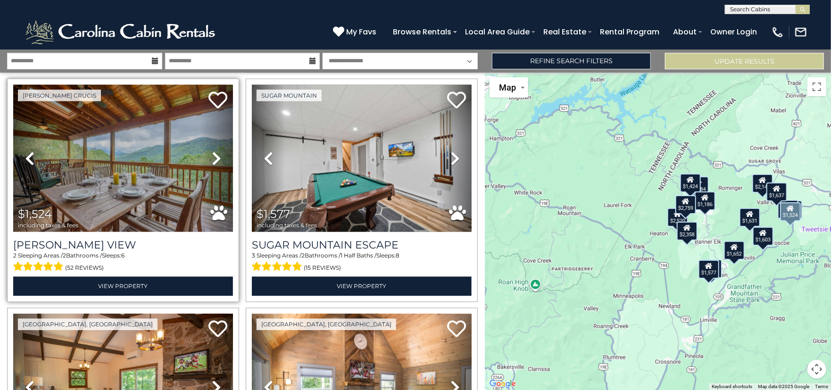
click at [213, 151] on icon at bounding box center [216, 158] width 9 height 15
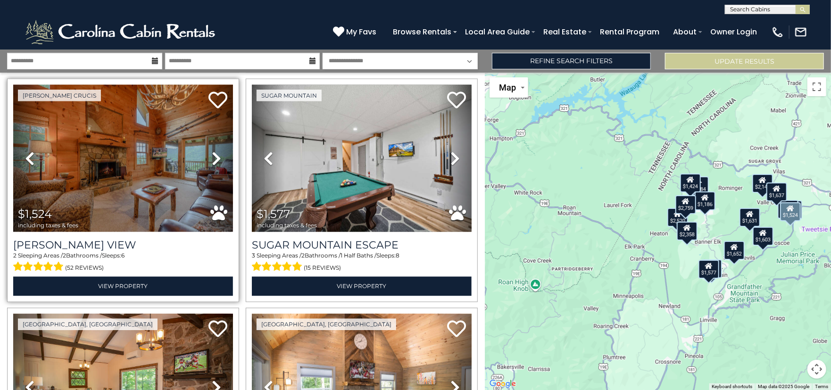
click at [213, 151] on icon at bounding box center [216, 158] width 9 height 15
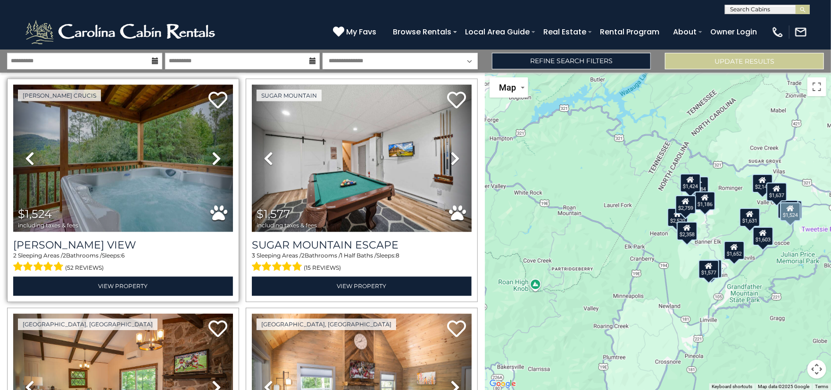
click at [213, 151] on icon at bounding box center [216, 158] width 9 height 15
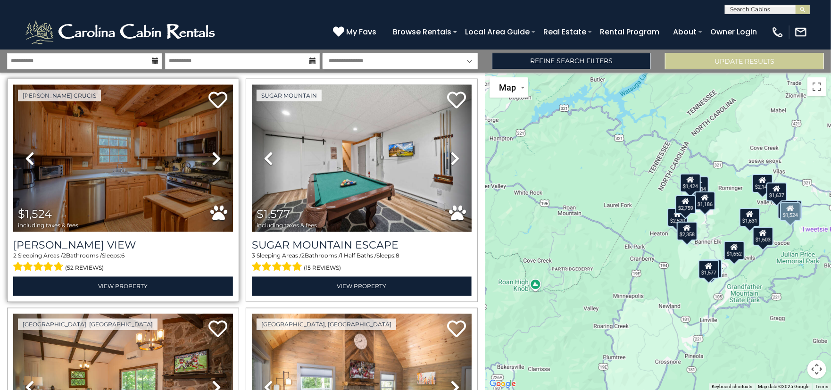
click at [213, 151] on icon at bounding box center [216, 158] width 9 height 15
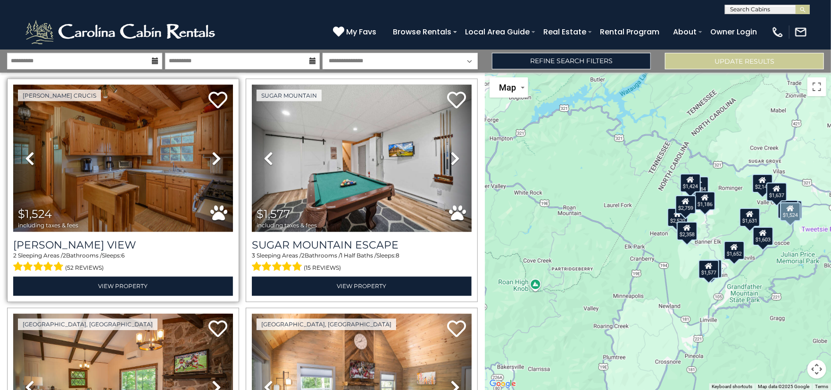
click at [213, 151] on icon at bounding box center [216, 158] width 9 height 15
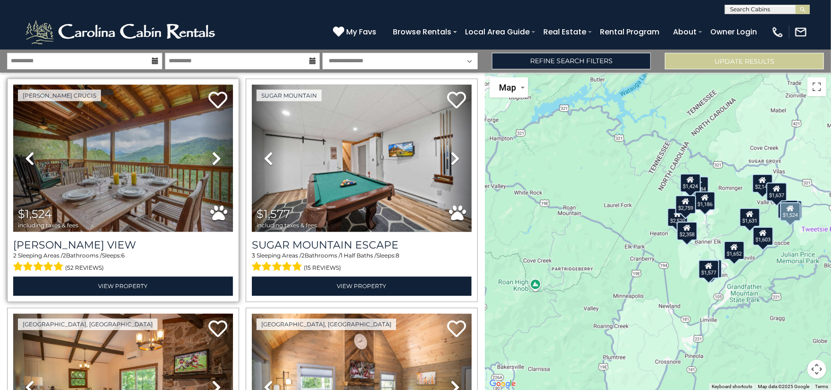
click at [213, 151] on icon at bounding box center [216, 158] width 9 height 15
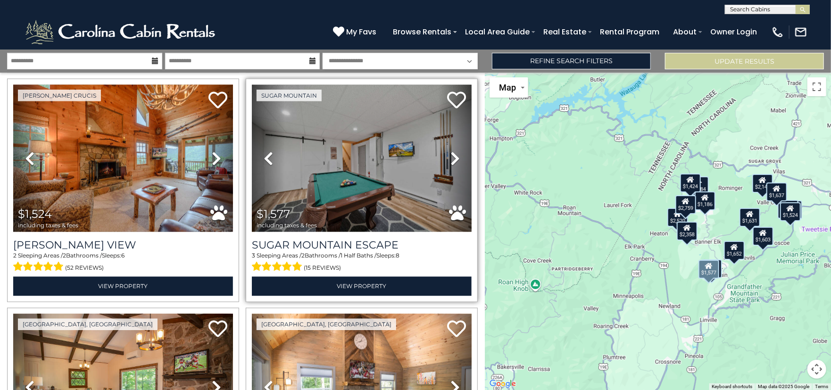
click at [450, 152] on icon at bounding box center [454, 158] width 9 height 15
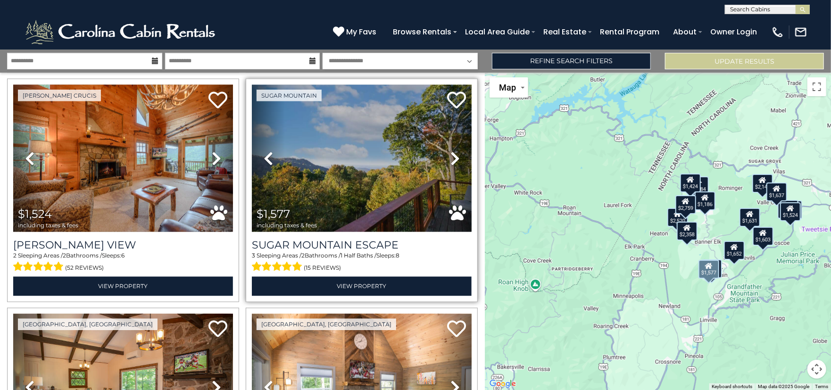
click at [450, 154] on icon at bounding box center [454, 158] width 9 height 15
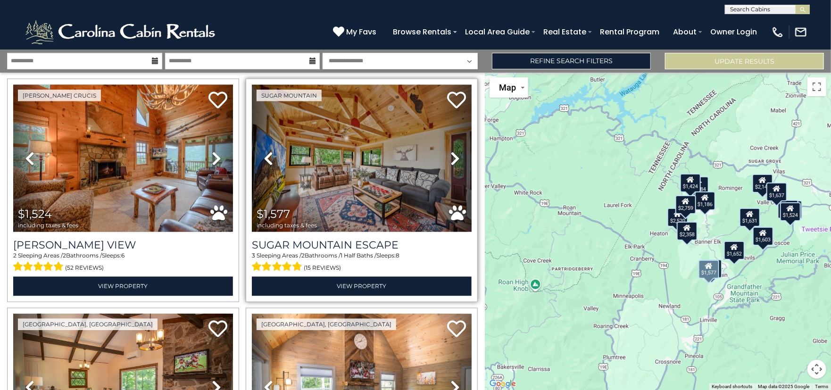
click at [450, 154] on icon at bounding box center [454, 158] width 9 height 15
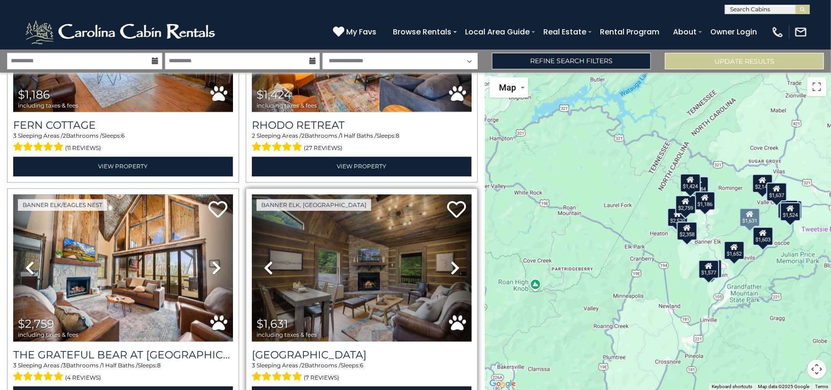
scroll to position [1320, 0]
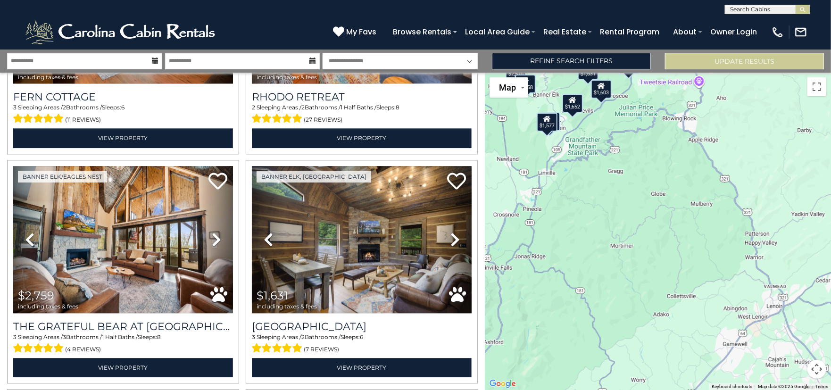
drag, startPoint x: 607, startPoint y: 214, endPoint x: 445, endPoint y: 65, distance: 219.9
click at [445, 65] on div "**********" at bounding box center [415, 220] width 831 height 340
click at [705, 65] on button "Update Results" at bounding box center [744, 61] width 159 height 17
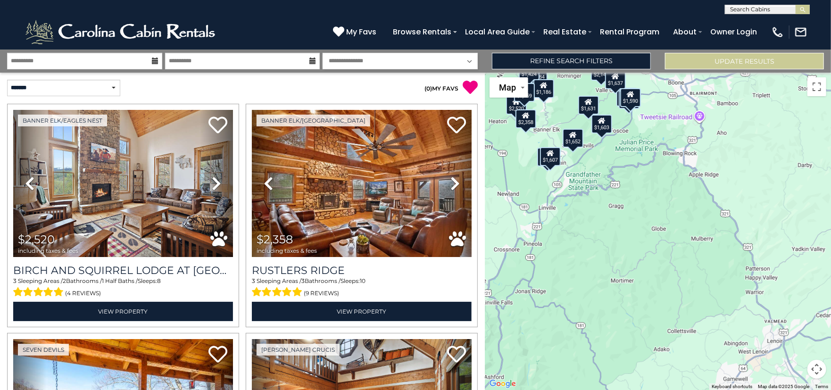
drag, startPoint x: 715, startPoint y: 203, endPoint x: 599, endPoint y: 123, distance: 140.8
click at [599, 123] on div "$1,603" at bounding box center [601, 123] width 21 height 19
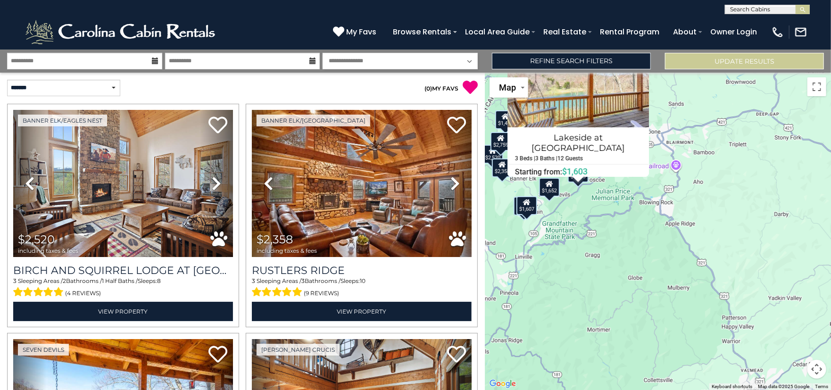
drag, startPoint x: 648, startPoint y: 281, endPoint x: 632, endPoint y: 244, distance: 39.5
click at [632, 244] on div "$2,520 $2,358 $1,603 $1,938 $2,984 $1,652 $2,145 $1,637 $1,524 $1,577 $1,186 $1…" at bounding box center [658, 231] width 346 height 317
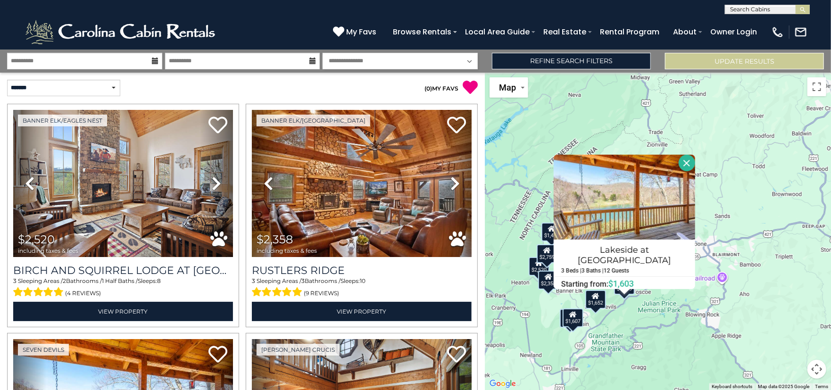
drag, startPoint x: 707, startPoint y: 194, endPoint x: 704, endPoint y: 207, distance: 13.2
click at [755, 306] on div "$2,520 $2,358 $1,603 $1,938 $2,984 $1,652 $2,145 $1,637 $1,524 $1,577 $1,186 $1…" at bounding box center [658, 231] width 346 height 317
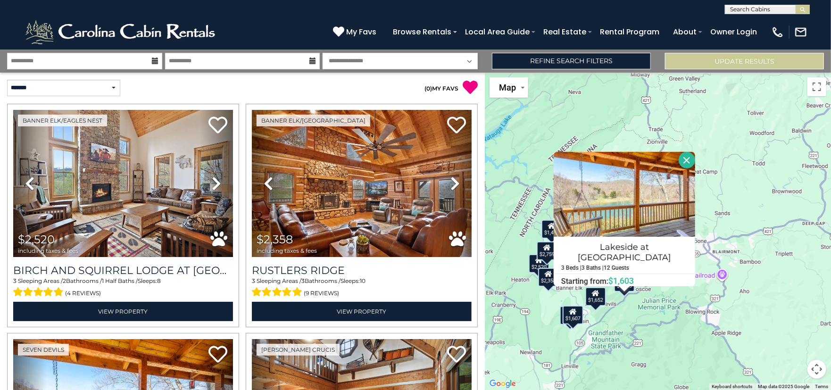
click at [681, 162] on button "Close" at bounding box center [687, 160] width 17 height 17
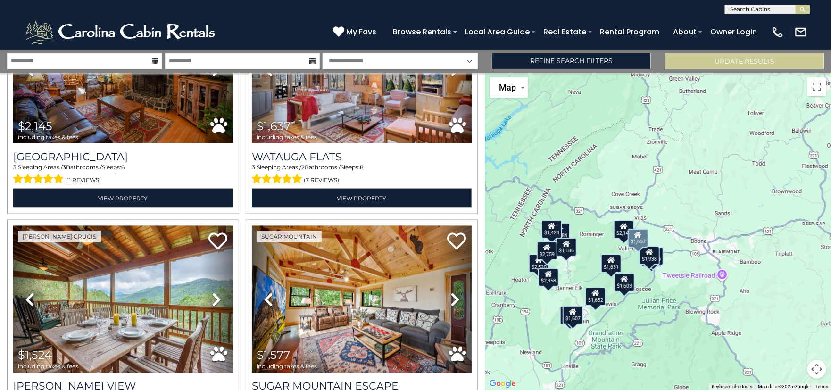
scroll to position [943, 0]
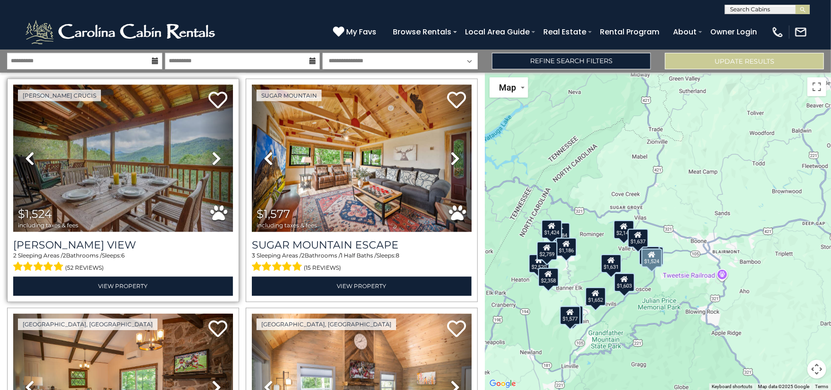
click at [212, 151] on icon at bounding box center [216, 158] width 9 height 15
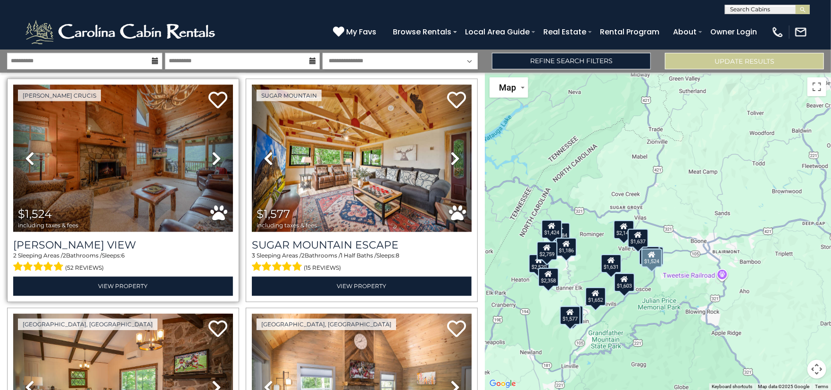
click at [212, 151] on icon at bounding box center [216, 158] width 9 height 15
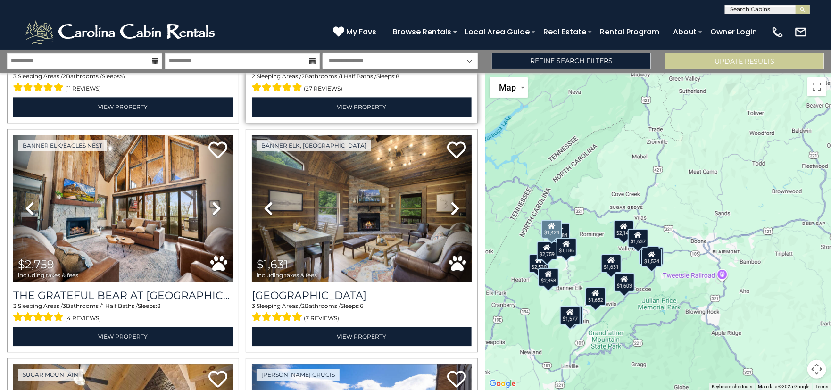
scroll to position [1368, 0]
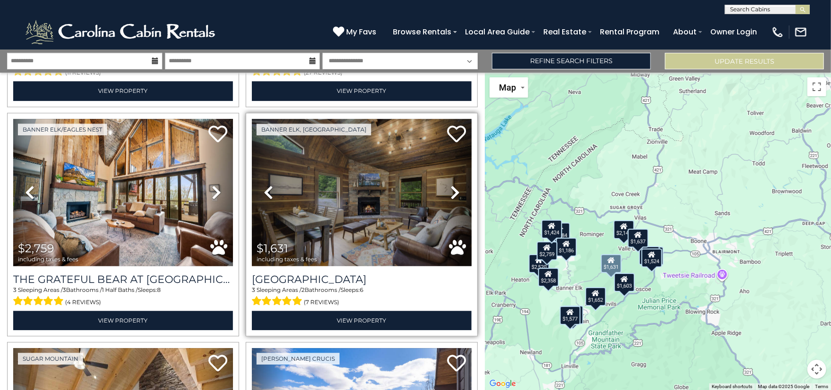
click at [450, 185] on icon at bounding box center [454, 192] width 9 height 15
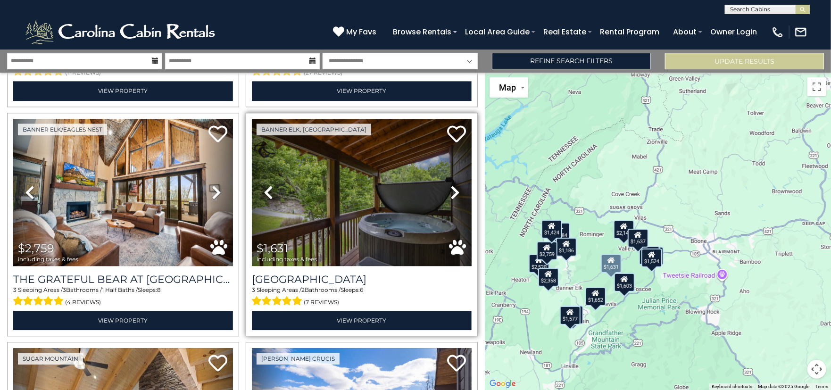
click at [450, 185] on icon at bounding box center [454, 192] width 9 height 15
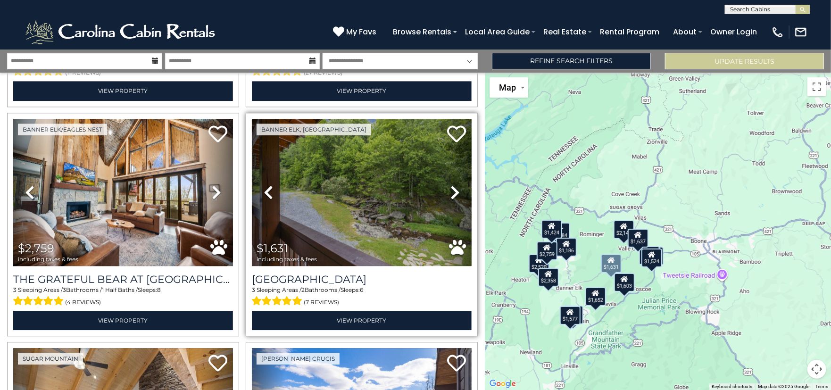
click at [450, 185] on icon at bounding box center [454, 192] width 9 height 15
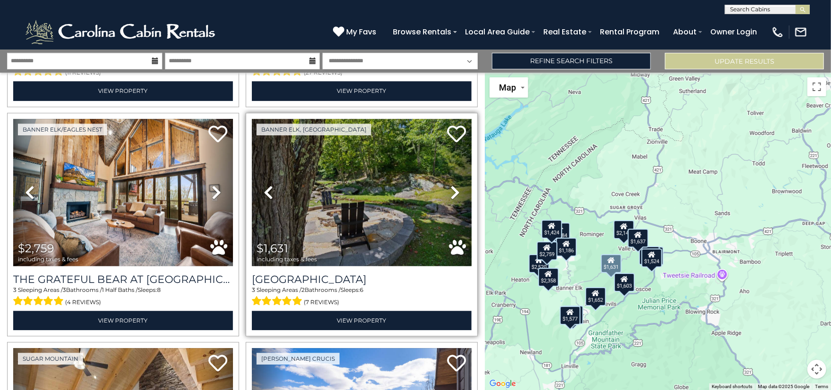
click at [450, 185] on icon at bounding box center [454, 192] width 9 height 15
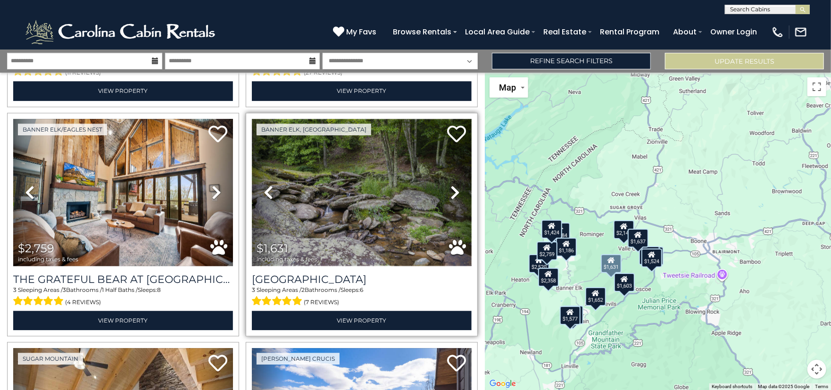
click at [324, 161] on img at bounding box center [362, 192] width 220 height 147
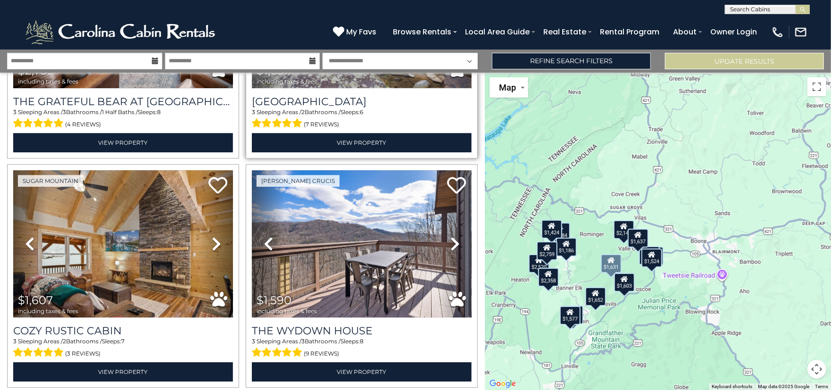
scroll to position [1556, 0]
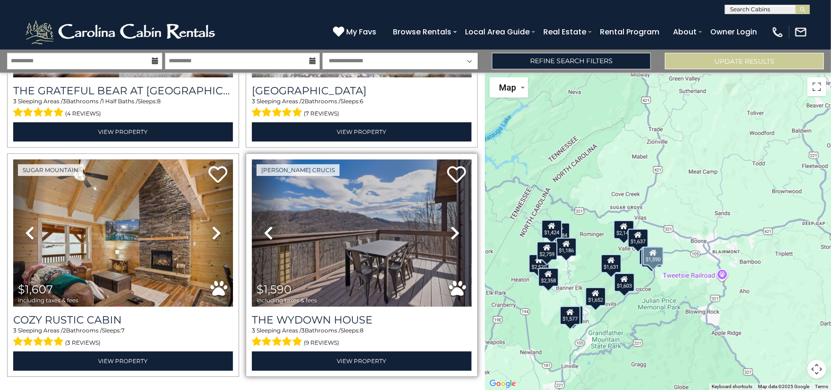
click at [451, 225] on icon at bounding box center [454, 232] width 9 height 15
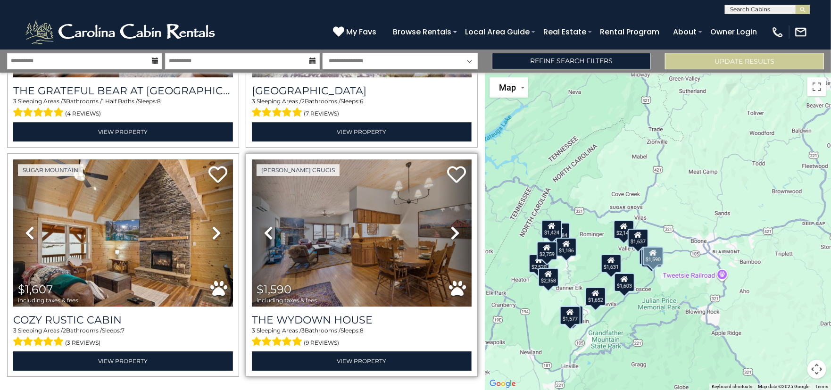
click at [451, 225] on icon at bounding box center [454, 232] width 9 height 15
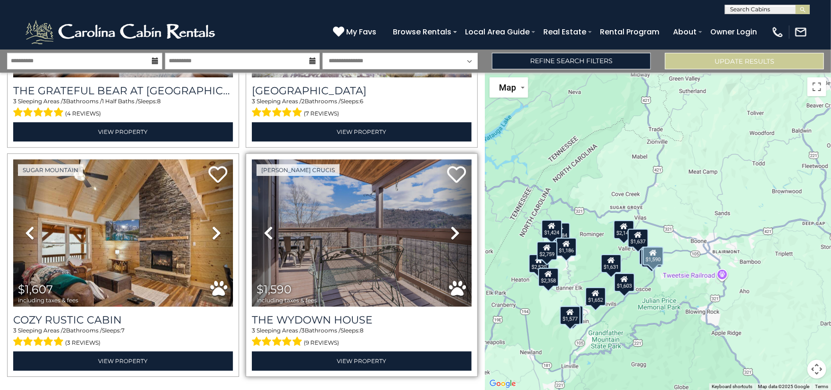
click at [451, 225] on icon at bounding box center [454, 232] width 9 height 15
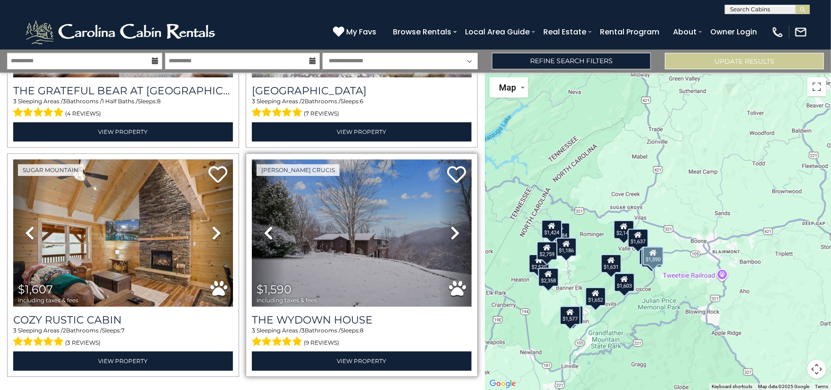
click at [451, 225] on icon at bounding box center [454, 232] width 9 height 15
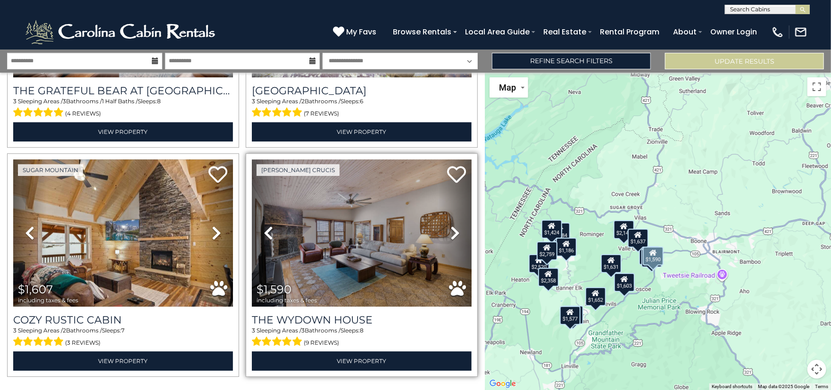
click at [451, 225] on icon at bounding box center [454, 232] width 9 height 15
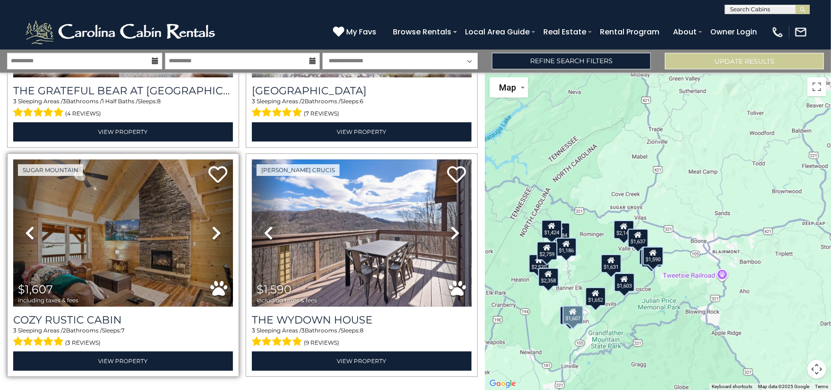
click at [216, 225] on icon at bounding box center [216, 232] width 9 height 15
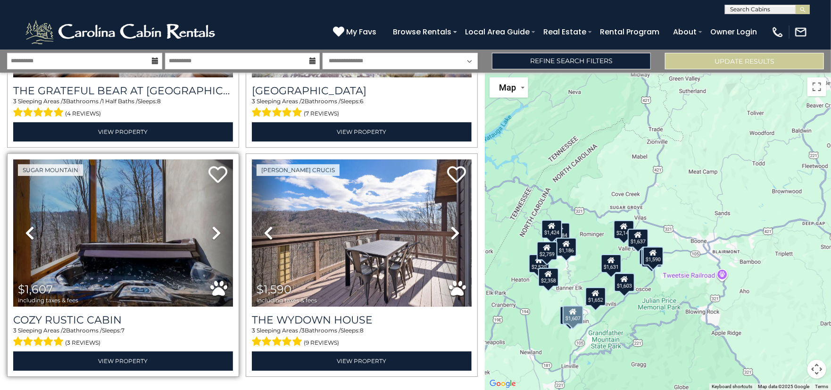
click at [216, 225] on icon at bounding box center [216, 232] width 9 height 15
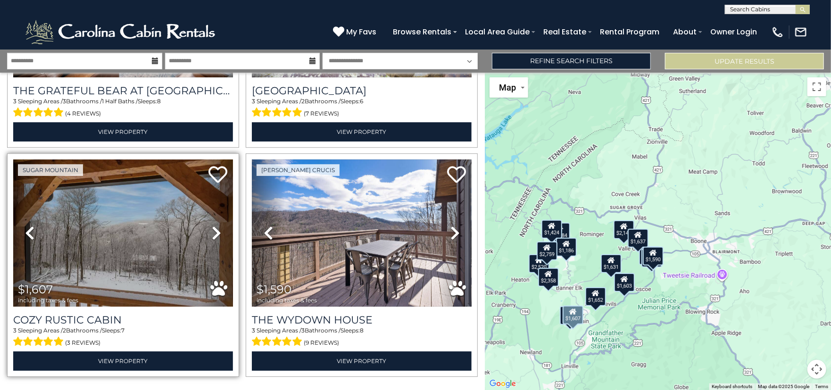
click at [216, 225] on icon at bounding box center [216, 232] width 9 height 15
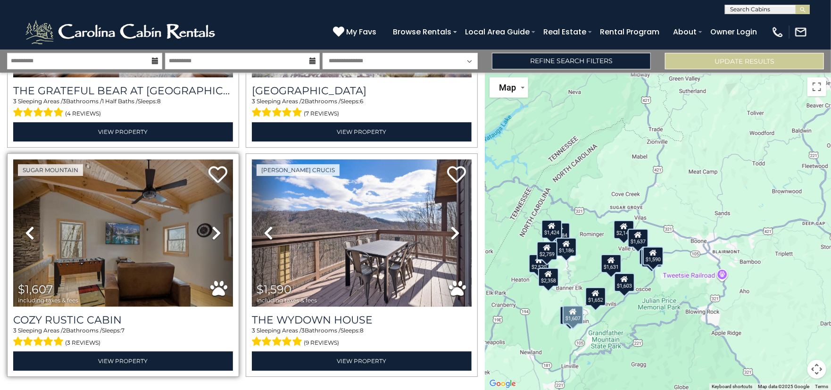
scroll to position [1568, 0]
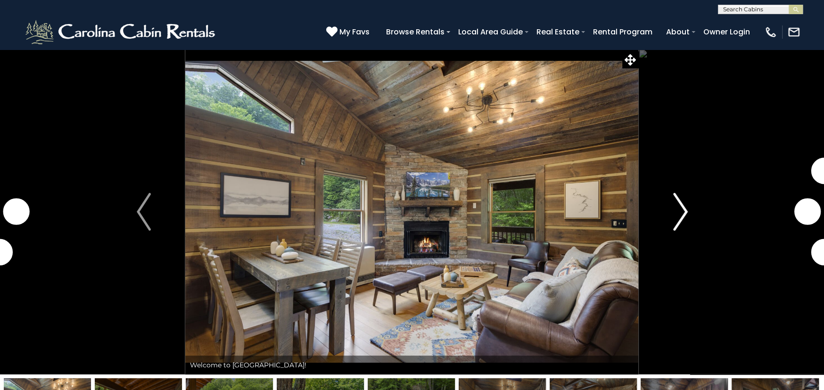
click at [686, 213] on img "Next" at bounding box center [680, 212] width 14 height 38
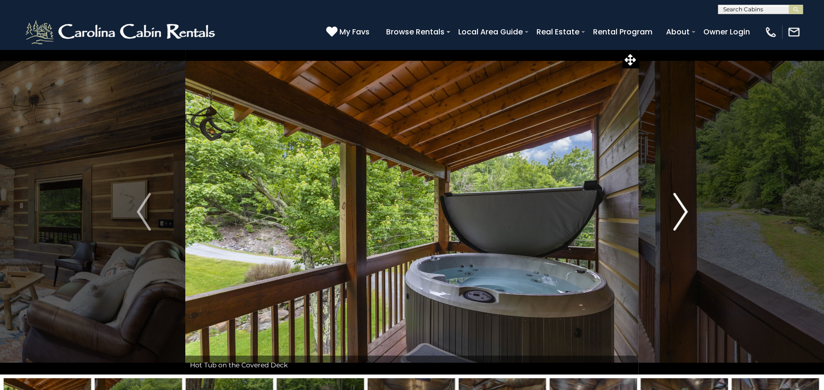
click at [683, 212] on img "Next" at bounding box center [680, 212] width 14 height 38
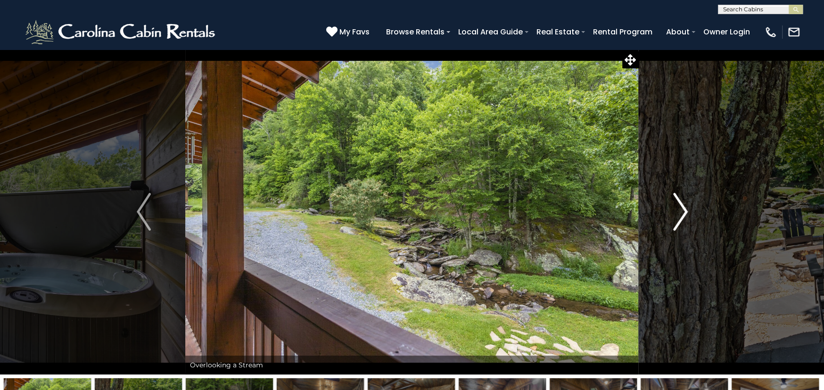
click at [682, 212] on img "Next" at bounding box center [680, 212] width 14 height 38
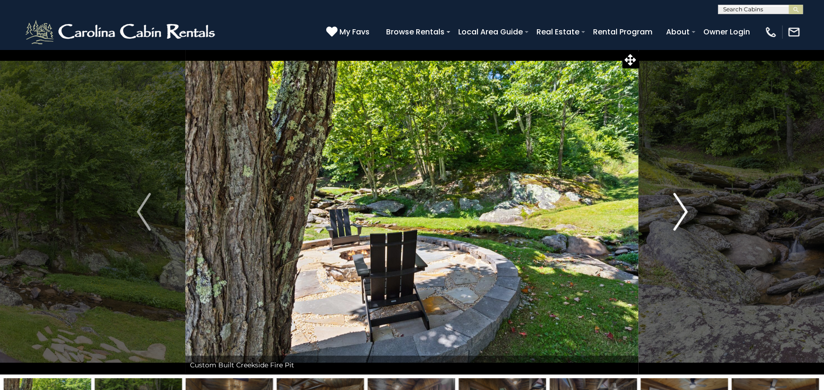
click at [683, 212] on img "Next" at bounding box center [680, 212] width 14 height 38
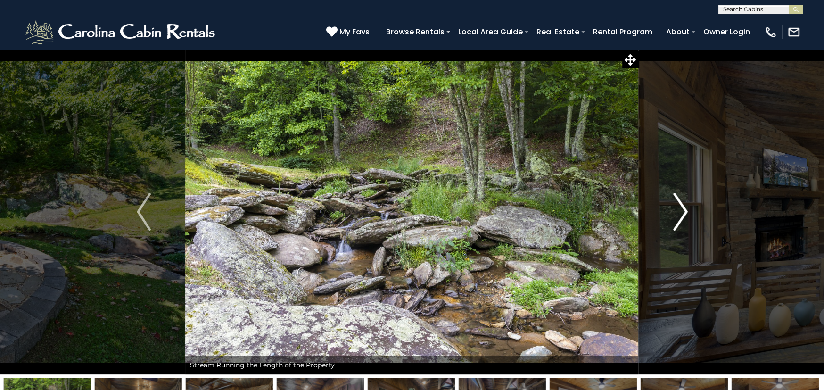
click at [684, 212] on img "Next" at bounding box center [680, 212] width 14 height 38
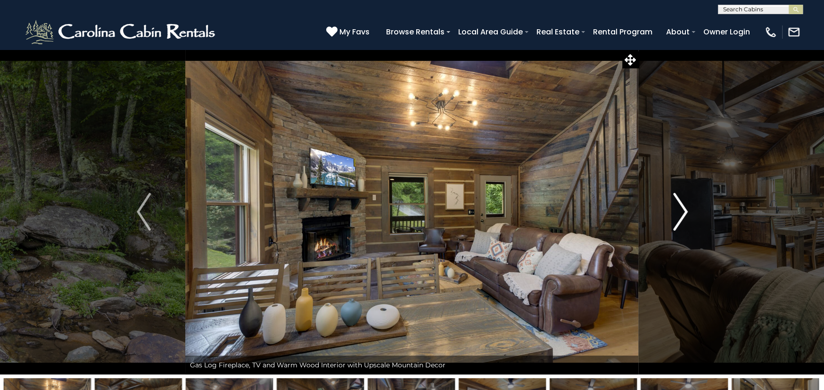
click at [684, 212] on img "Next" at bounding box center [680, 212] width 14 height 38
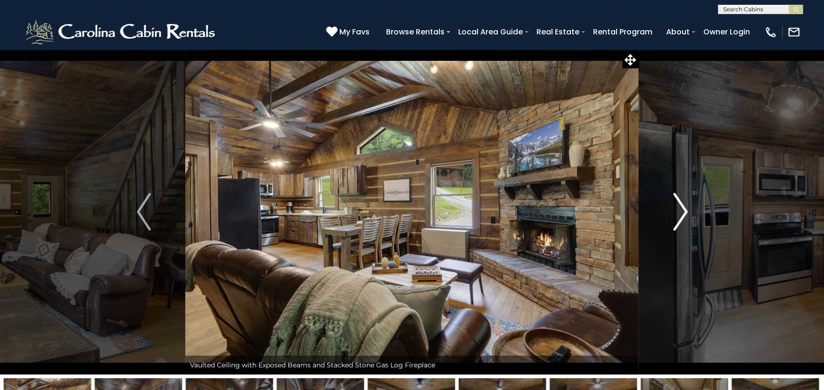
click at [684, 212] on img "Next" at bounding box center [680, 212] width 14 height 38
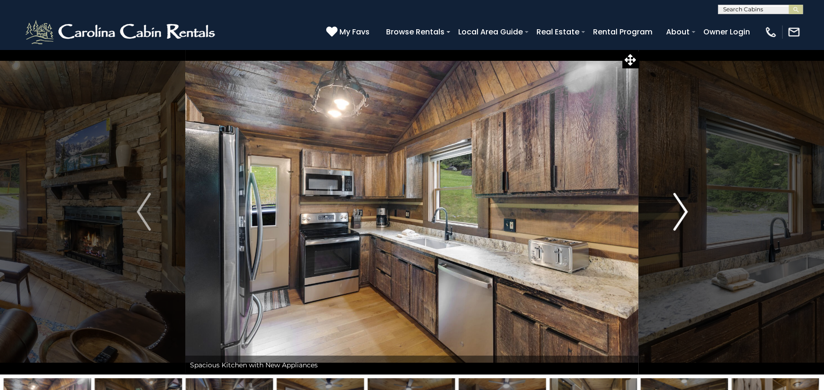
click at [684, 212] on img "Next" at bounding box center [680, 212] width 14 height 38
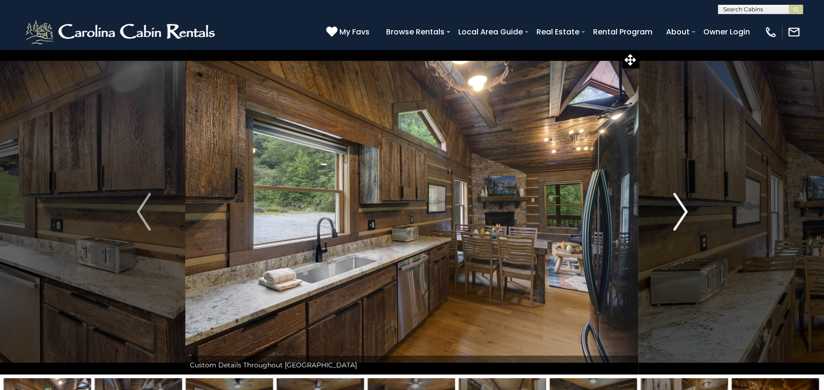
click at [684, 212] on img "Next" at bounding box center [680, 212] width 14 height 38
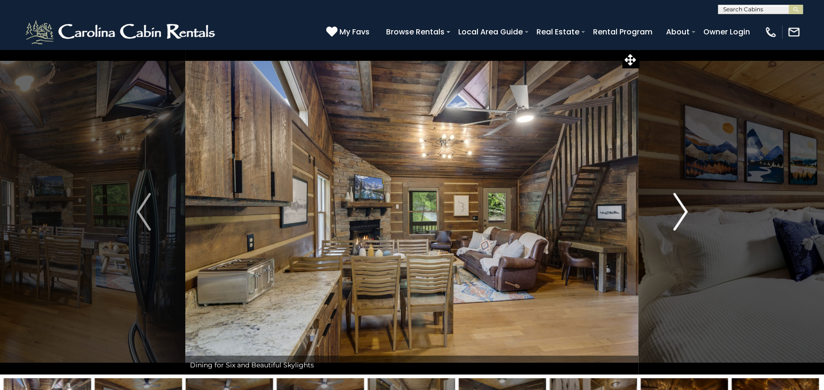
click at [685, 212] on img "Next" at bounding box center [680, 212] width 14 height 38
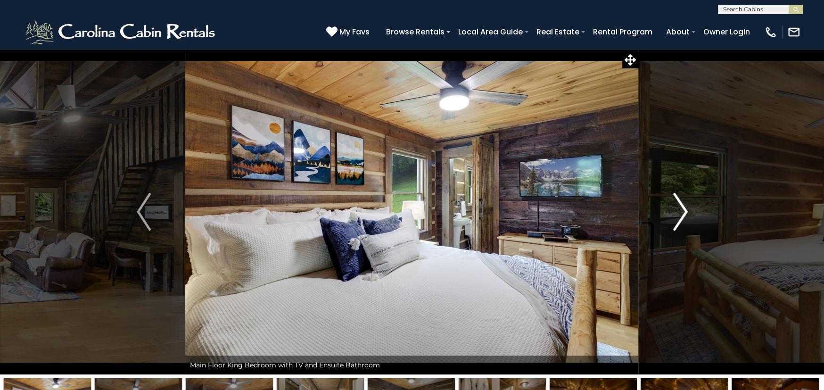
click at [685, 212] on img "Next" at bounding box center [680, 212] width 14 height 38
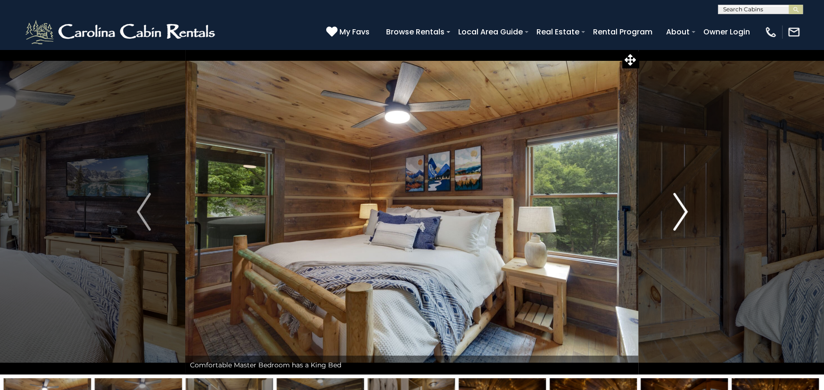
click at [685, 212] on img "Next" at bounding box center [680, 212] width 14 height 38
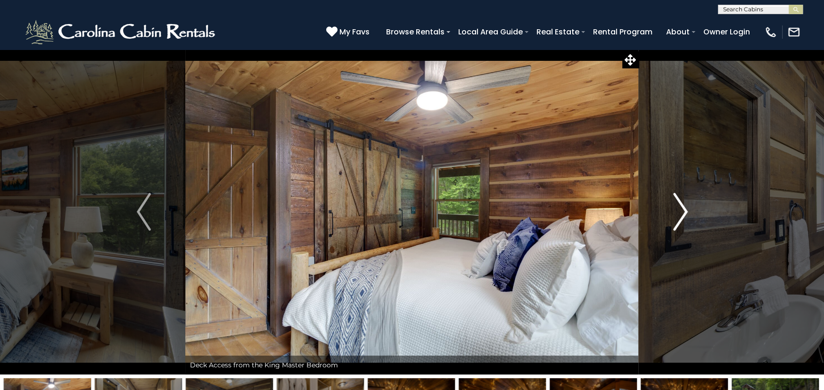
click at [685, 212] on img "Next" at bounding box center [680, 212] width 14 height 38
